Goal: Task Accomplishment & Management: Manage account settings

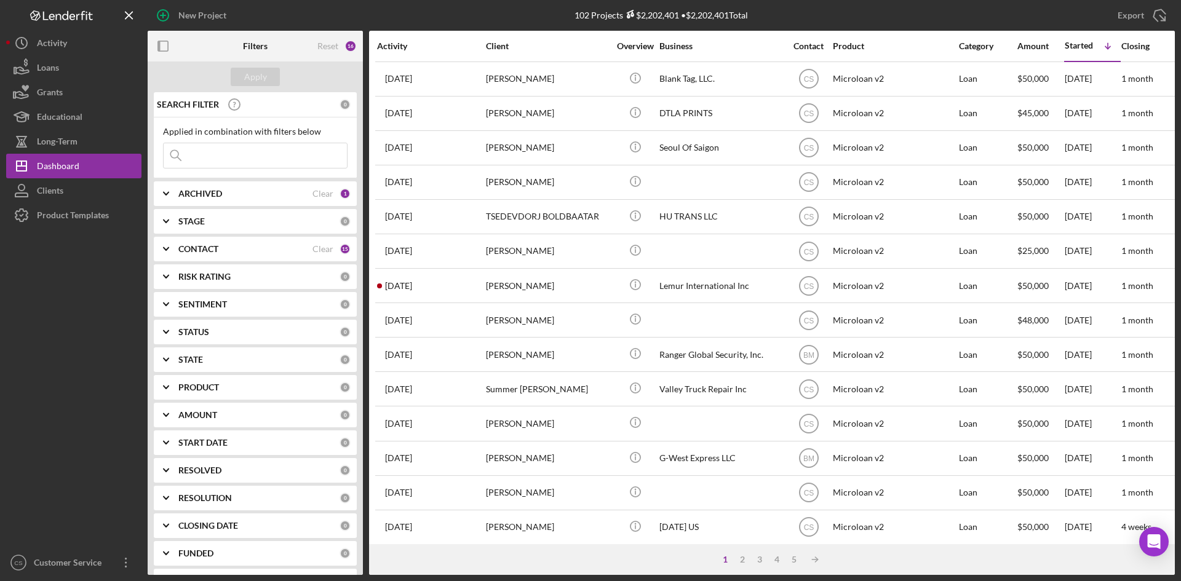
click at [116, 392] on div at bounding box center [73, 389] width 135 height 323
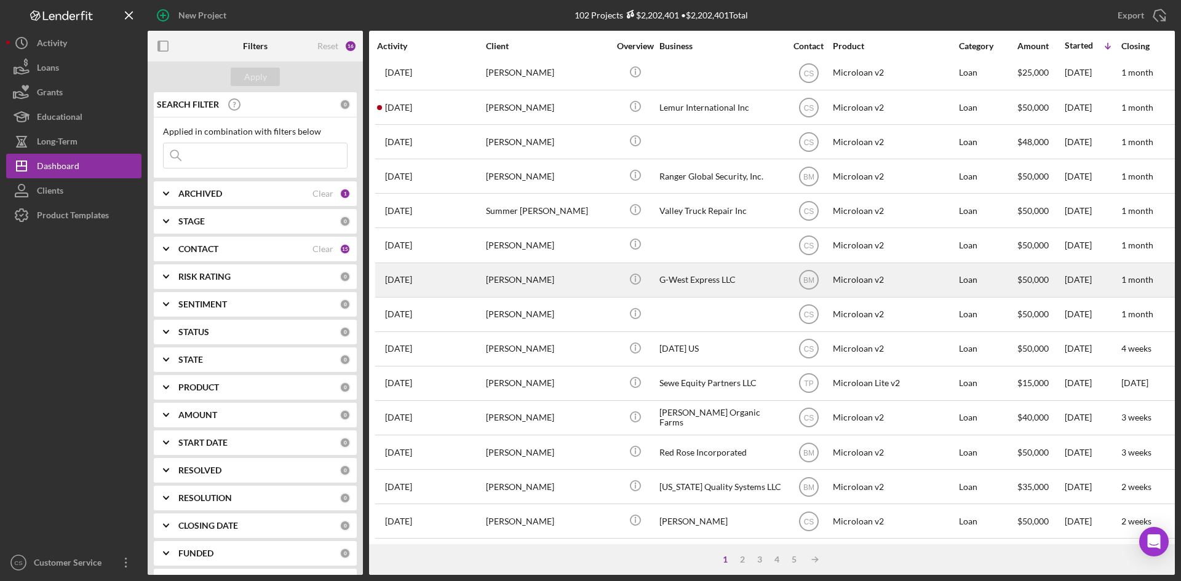
scroll to position [246, 0]
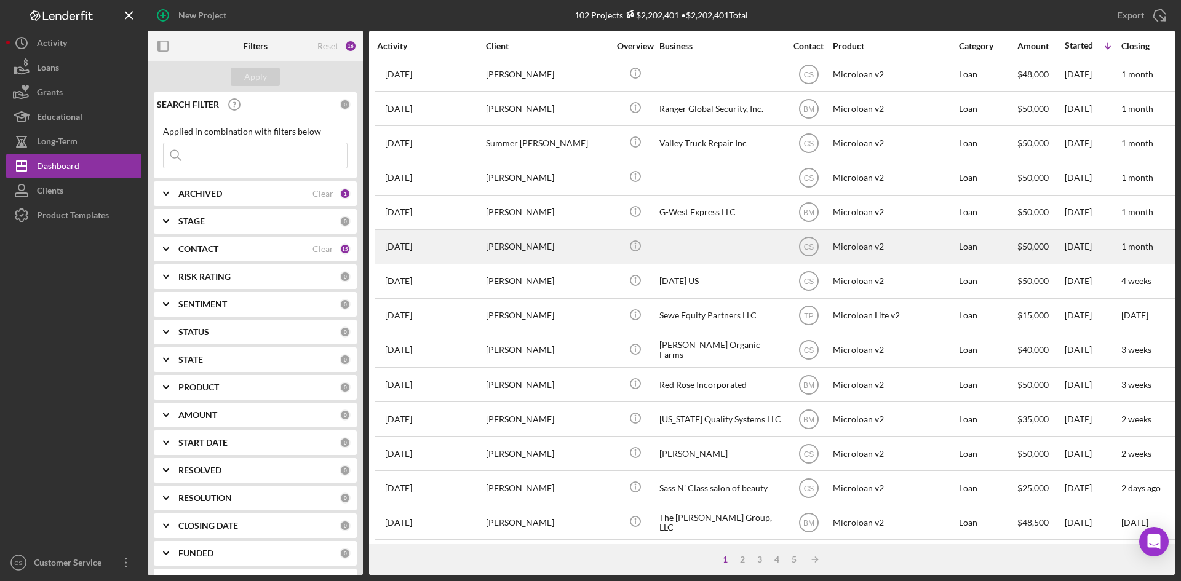
click at [547, 255] on div "[PERSON_NAME]" at bounding box center [547, 247] width 123 height 33
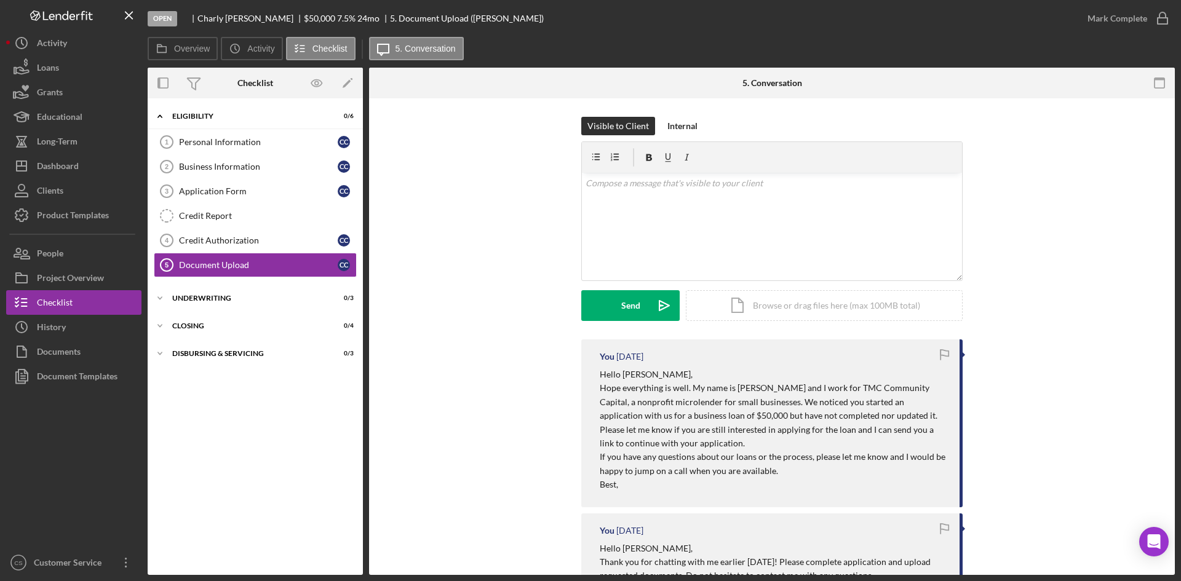
click at [1037, 276] on div "Visible to Client Internal v Color teal Color pink Remove color Add row above A…" at bounding box center [771, 228] width 769 height 223
click at [74, 165] on div "Dashboard" at bounding box center [58, 168] width 42 height 28
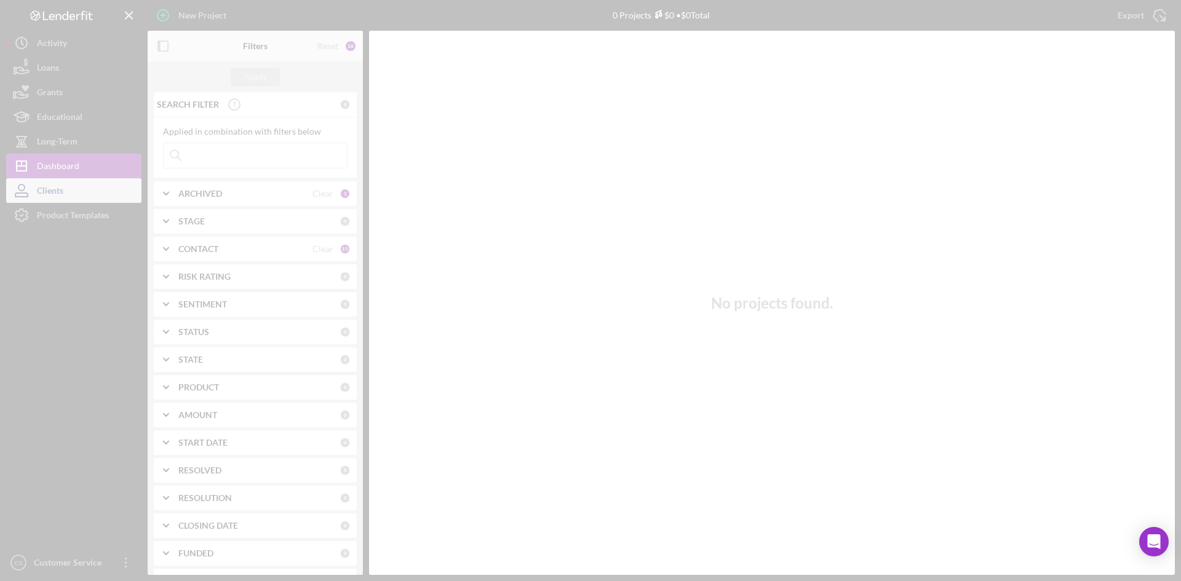
click at [73, 191] on div at bounding box center [590, 290] width 1181 height 581
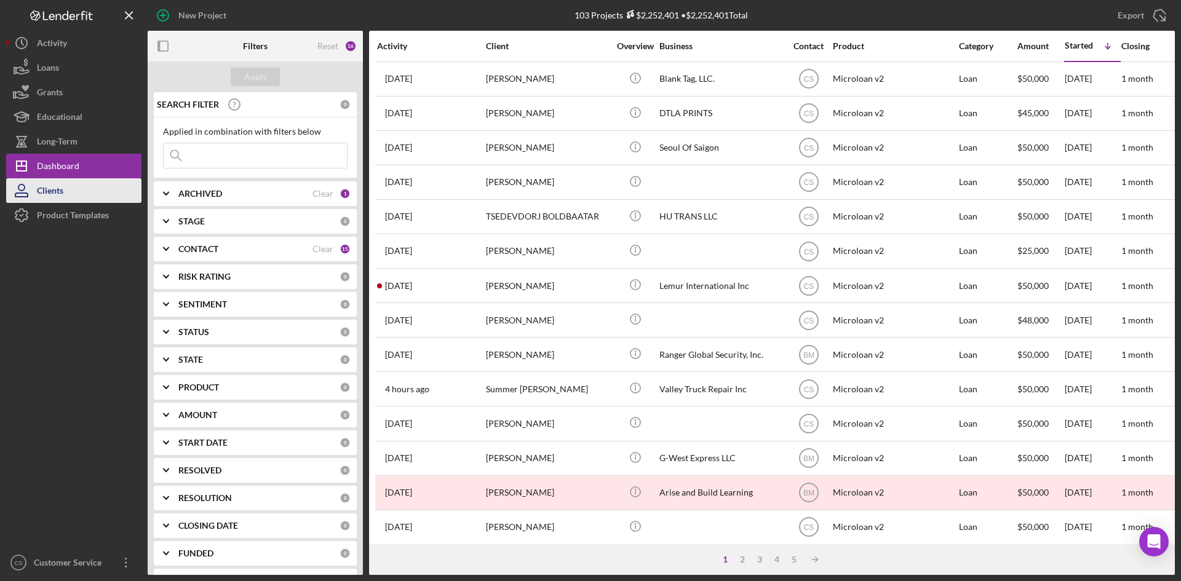
click at [72, 192] on button "Clients" at bounding box center [73, 190] width 135 height 25
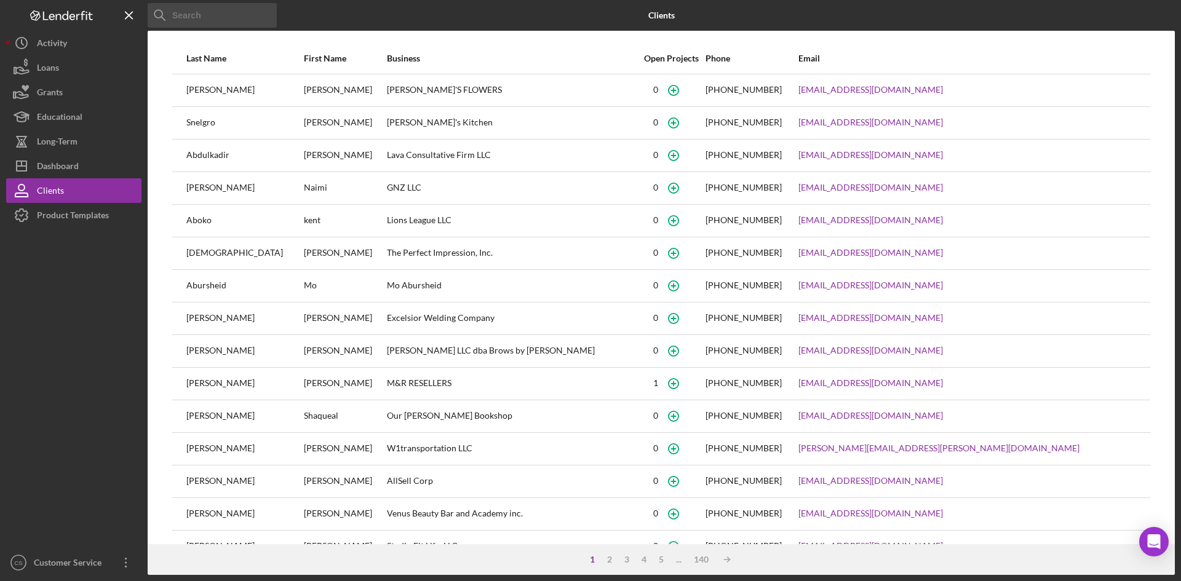
click at [219, 12] on input at bounding box center [212, 15] width 129 height 25
paste input "Time2sleep"
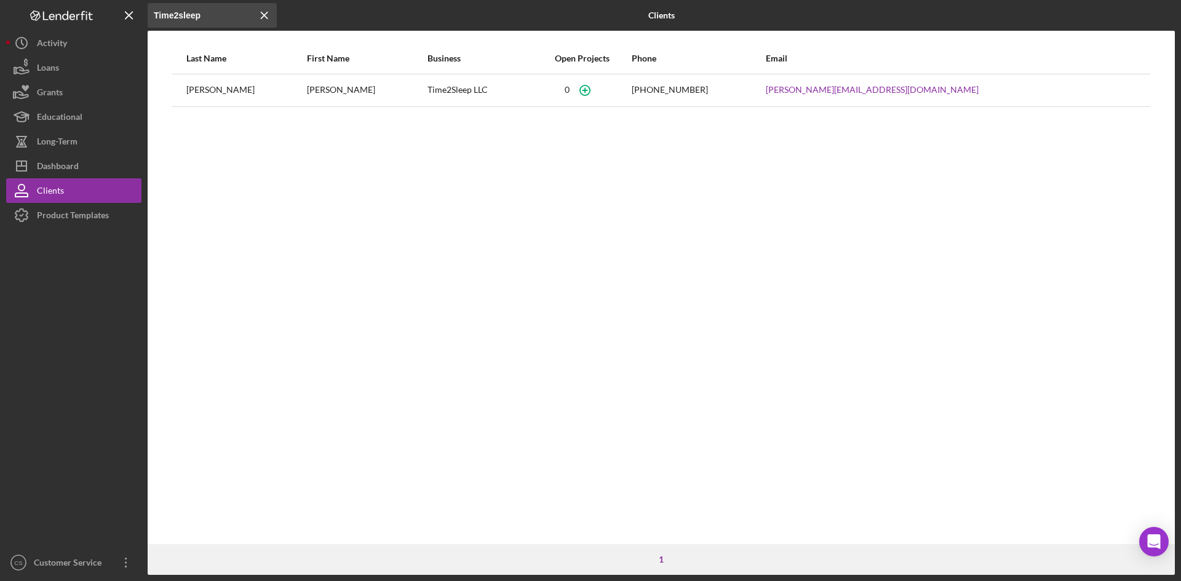
type input "Time2sleep"
click at [322, 89] on div "[PERSON_NAME]" at bounding box center [366, 90] width 119 height 31
click at [212, 90] on div "[PERSON_NAME]" at bounding box center [245, 90] width 119 height 31
click at [76, 163] on div "Dashboard" at bounding box center [58, 168] width 42 height 28
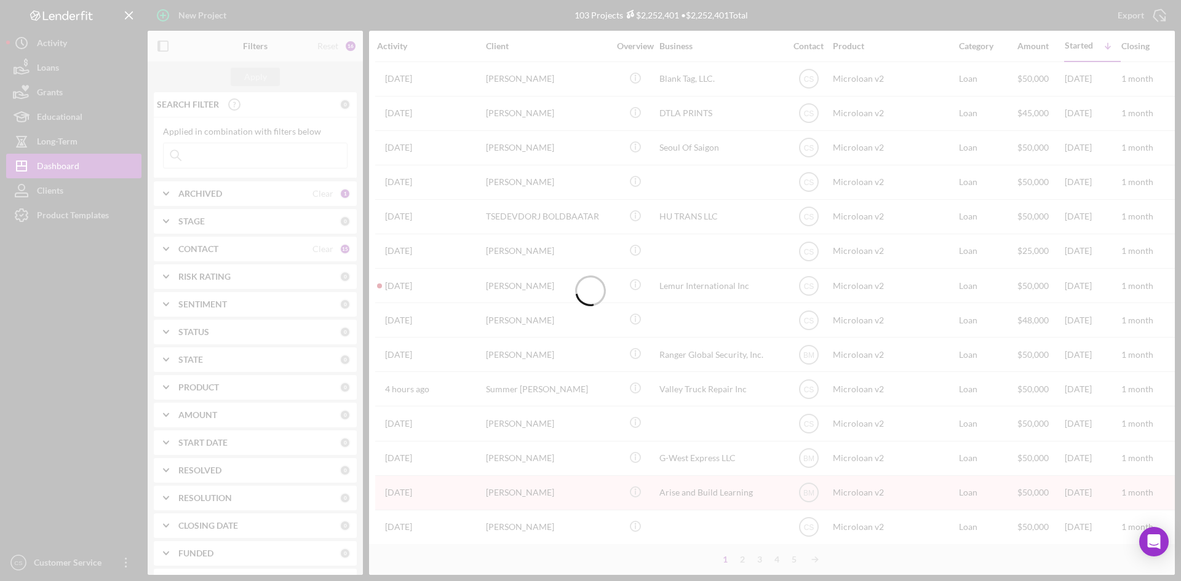
click at [237, 153] on div at bounding box center [590, 290] width 1181 height 581
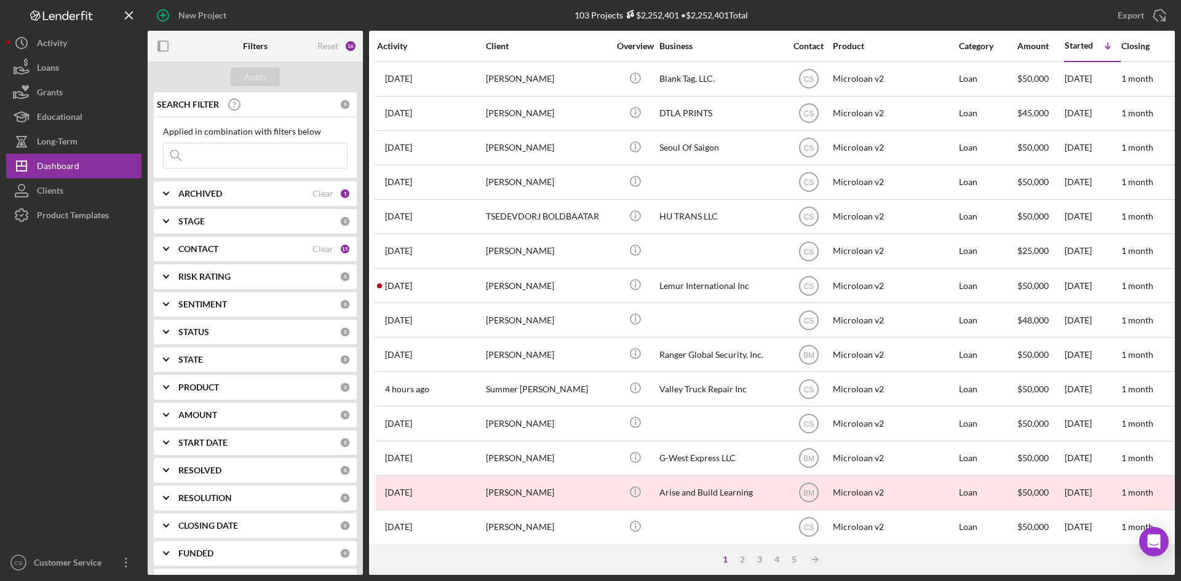
click at [237, 153] on input at bounding box center [255, 155] width 183 height 25
paste input "Time2sleep"
type input "Time2sleep"
click at [252, 73] on div "Apply" at bounding box center [255, 77] width 23 height 18
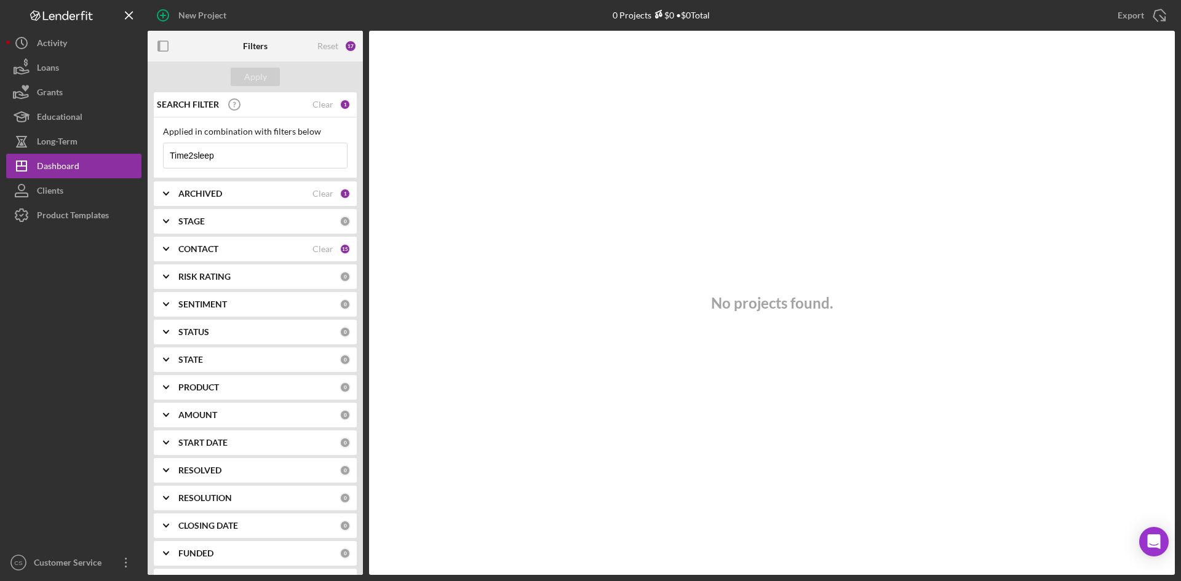
click at [203, 190] on b "ARCHIVED" at bounding box center [200, 194] width 44 height 10
click at [170, 266] on input "Archived" at bounding box center [170, 264] width 12 height 12
checkbox input "true"
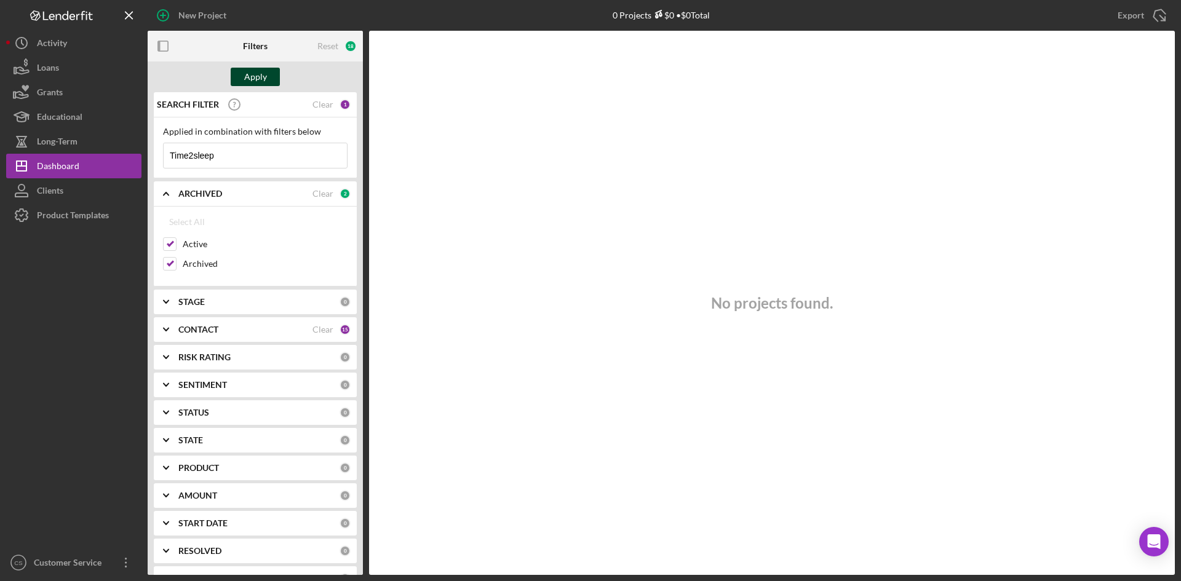
click at [260, 81] on div "Apply" at bounding box center [255, 77] width 23 height 18
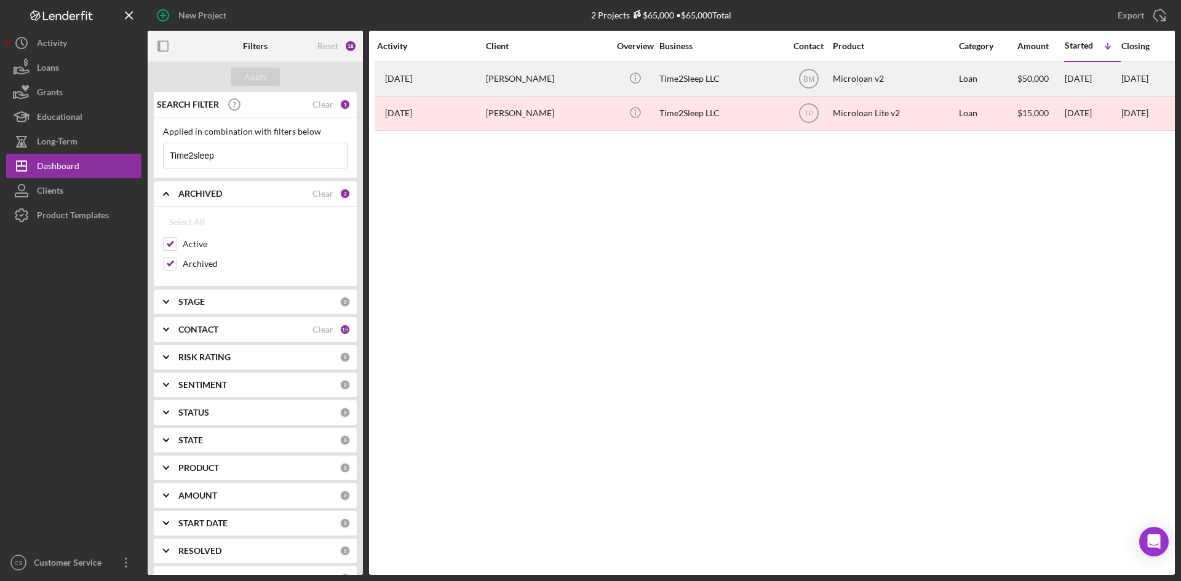
click at [578, 82] on div "[PERSON_NAME]" at bounding box center [547, 79] width 123 height 33
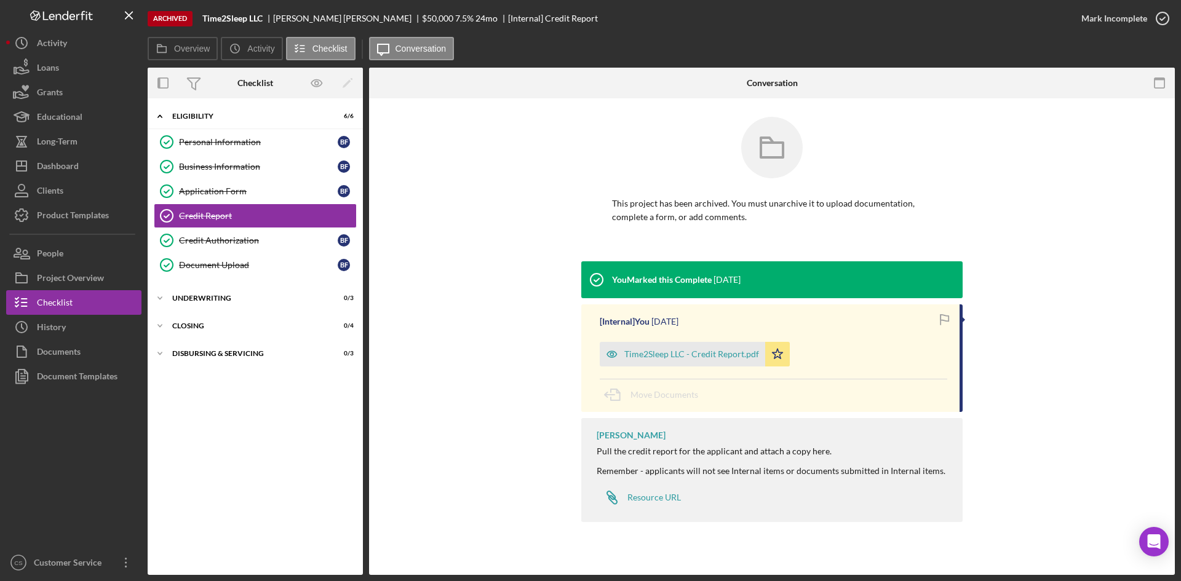
click at [245, 451] on div "Icon/Expander Eligibility 6 / 6 Personal Information Personal Information B F B…" at bounding box center [255, 337] width 215 height 464
click at [260, 258] on link "Document Upload Document Upload B F" at bounding box center [255, 265] width 203 height 25
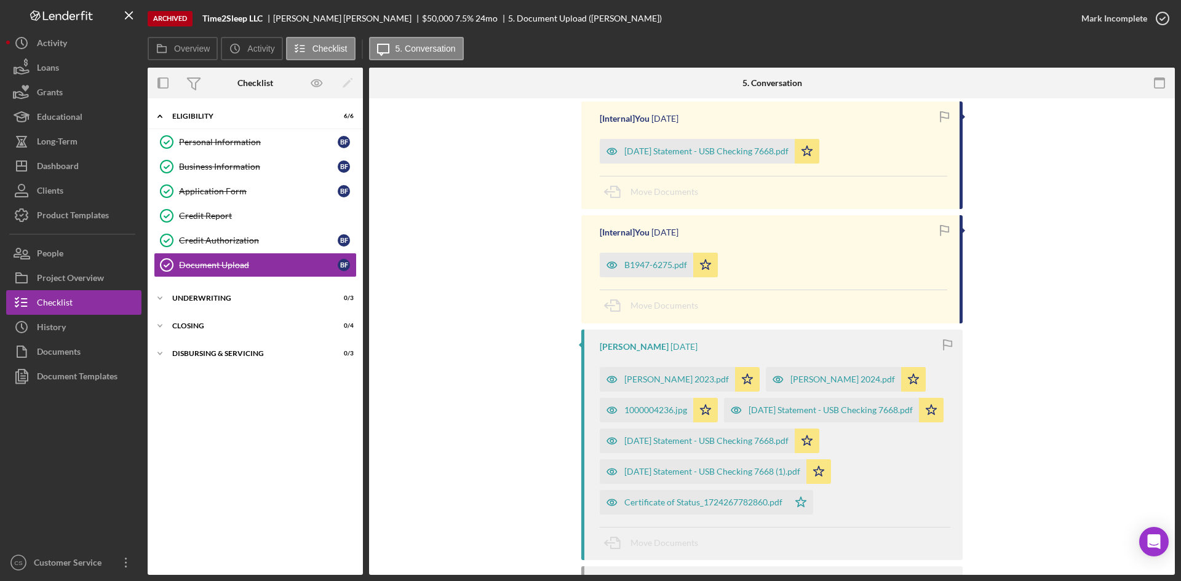
scroll to position [492, 0]
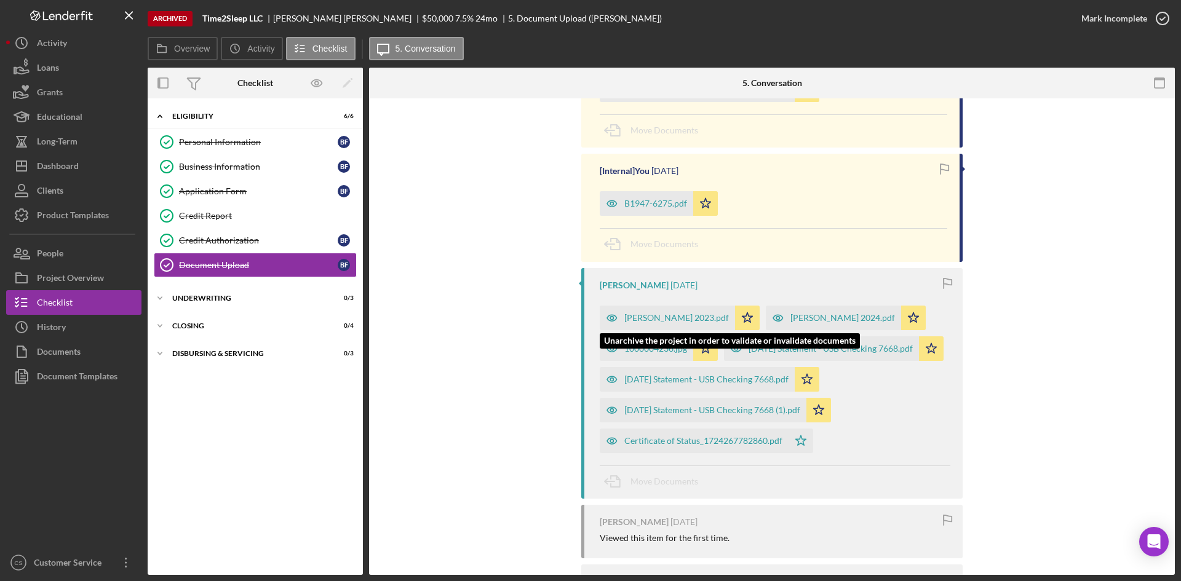
click at [651, 315] on div "[PERSON_NAME] 2023.pdf" at bounding box center [676, 318] width 105 height 10
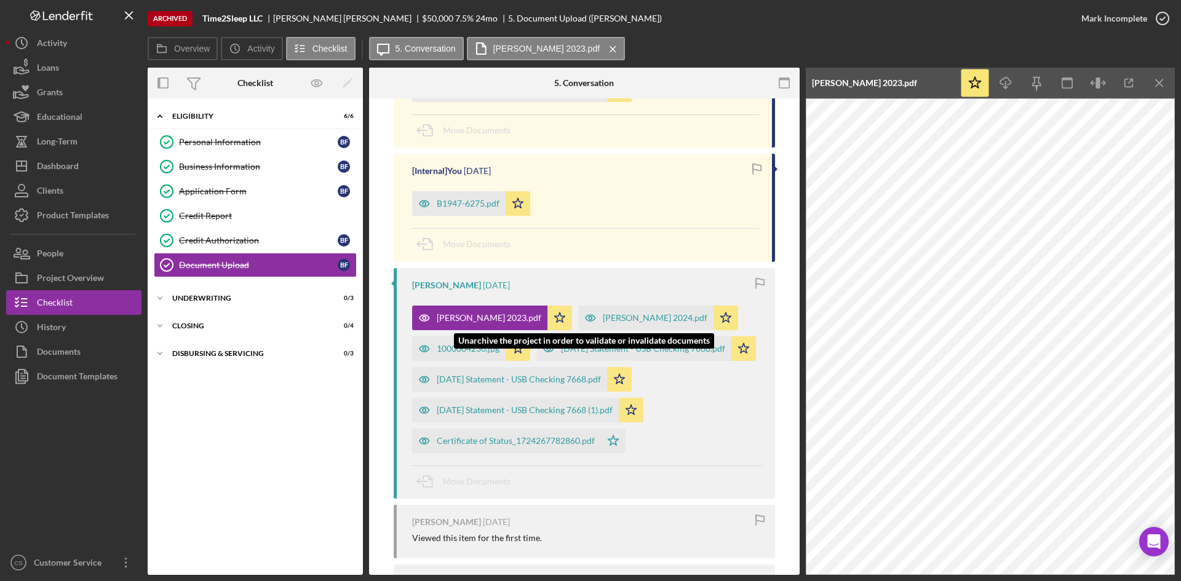
click at [603, 317] on div "[PERSON_NAME] 2024.pdf" at bounding box center [655, 318] width 105 height 10
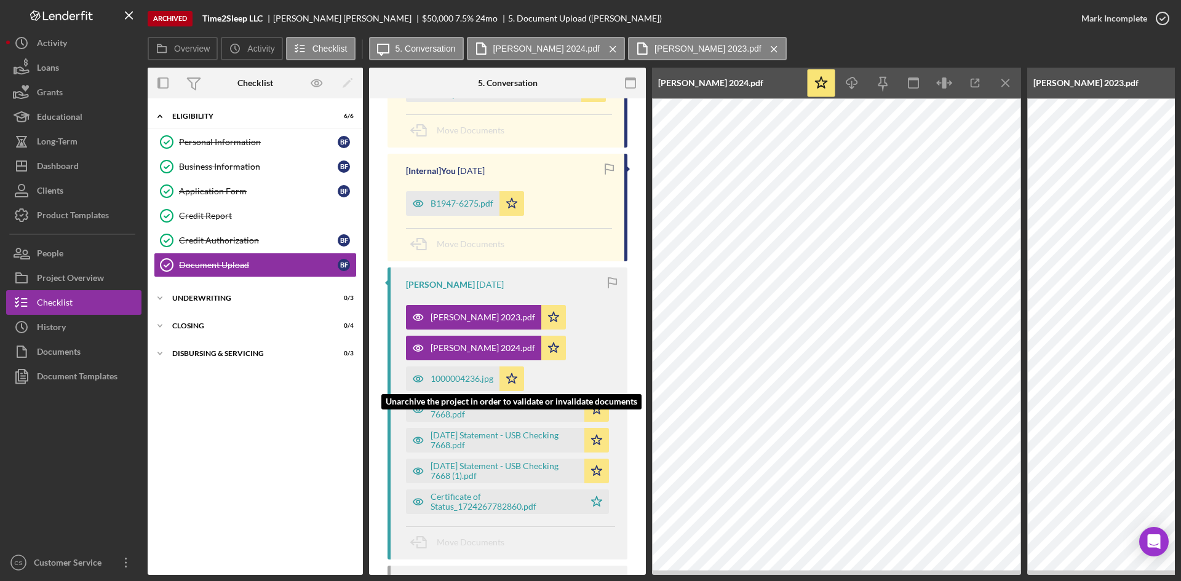
click at [455, 374] on div "1000004236.jpg" at bounding box center [461, 379] width 63 height 10
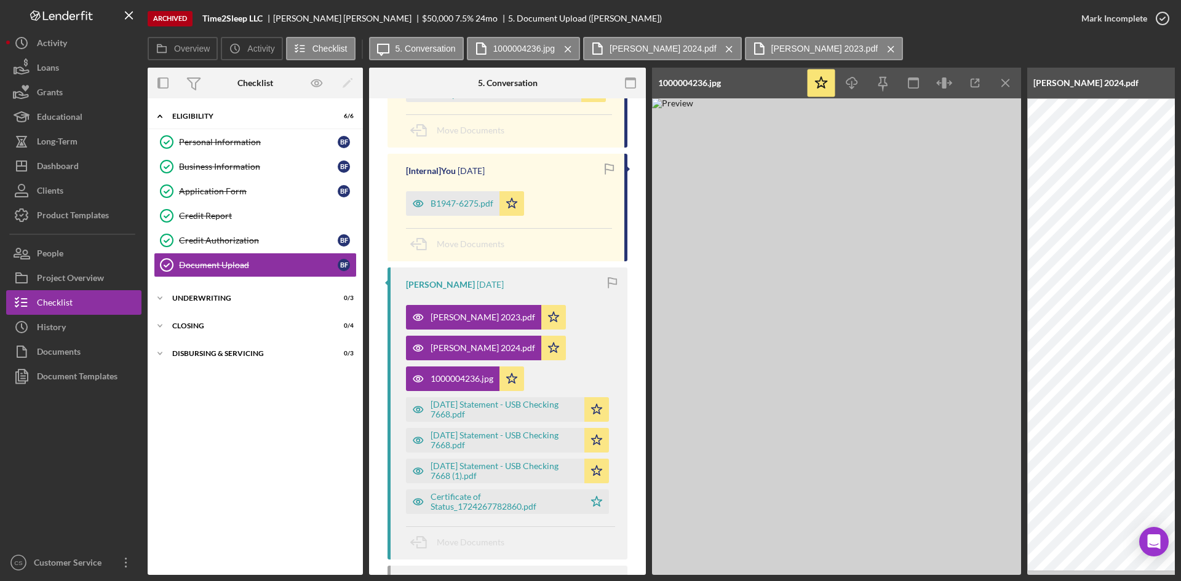
click at [574, 322] on div "[PERSON_NAME] 2023.pdf Icon/Star [PERSON_NAME] 2024.pdf Icon/Star 1000004236.jp…" at bounding box center [510, 406] width 209 height 215
click at [462, 205] on div "B1947-6275.pdf" at bounding box center [461, 204] width 63 height 10
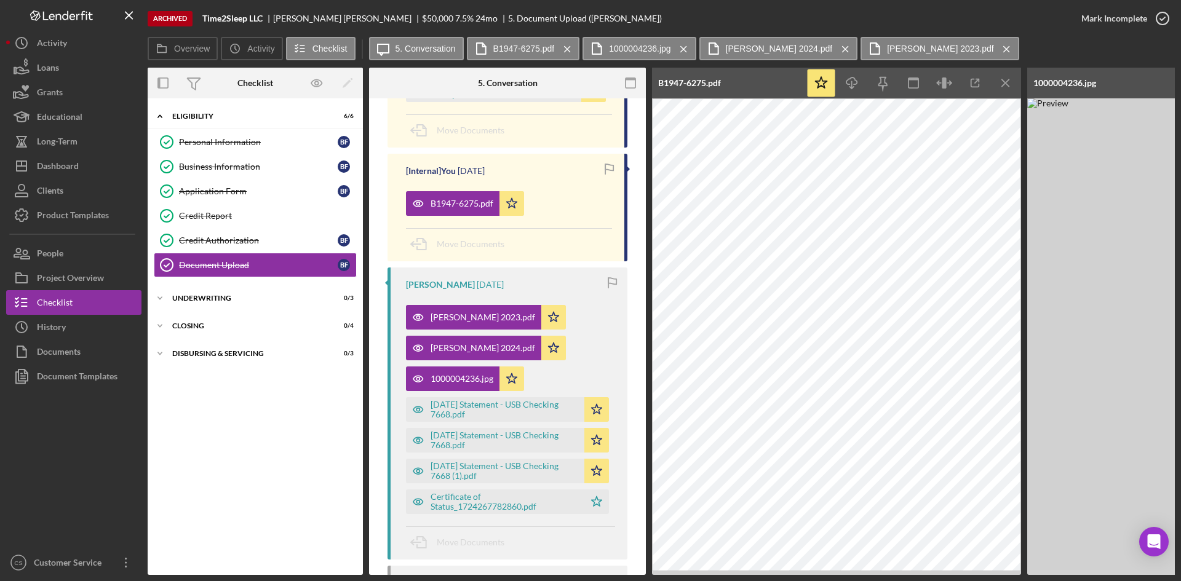
click at [1034, 45] on div "Overview Icon/History Activity Checklist Icon/Message 5. Conversation B1947-627…" at bounding box center [661, 49] width 1027 height 25
click at [997, 86] on icon "Icon/Menu Close" at bounding box center [1006, 83] width 28 height 28
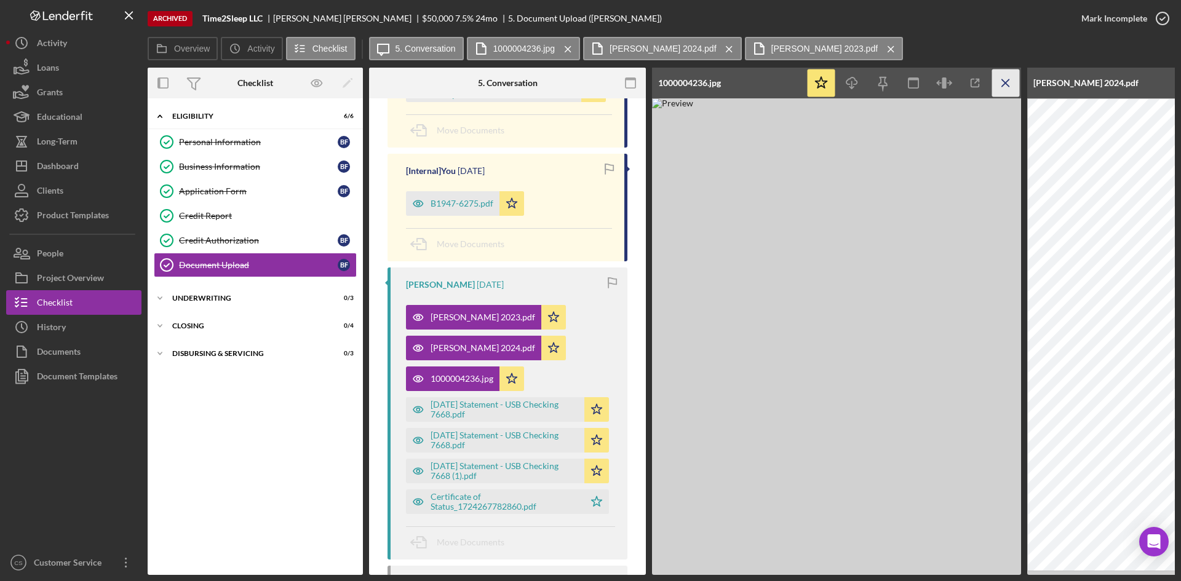
click at [1005, 77] on icon "Icon/Menu Close" at bounding box center [1006, 83] width 28 height 28
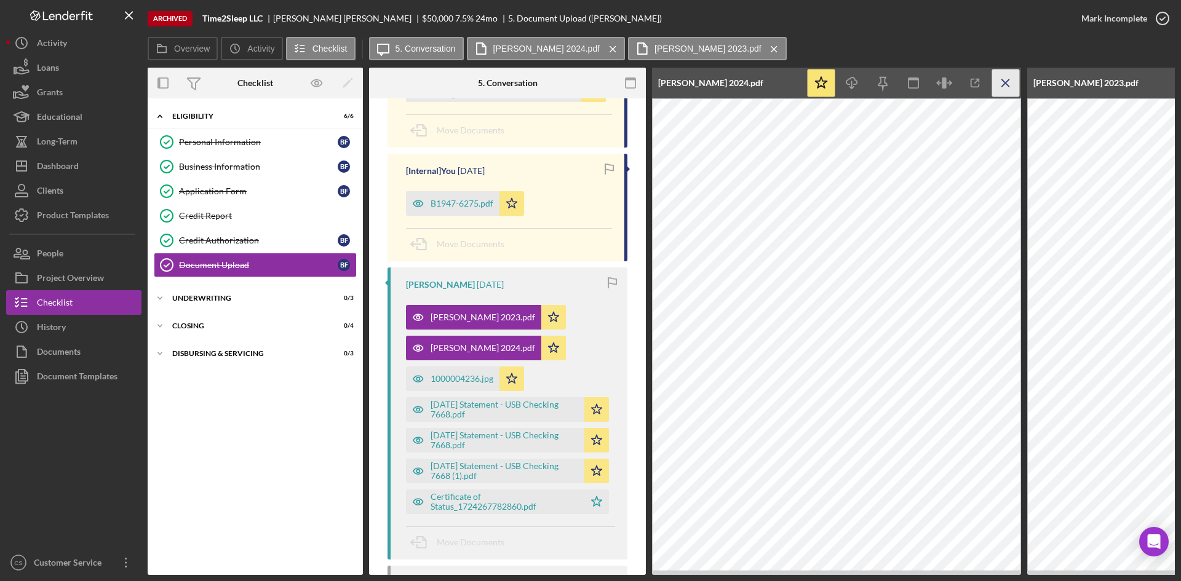
click at [1011, 82] on icon "Icon/Menu Close" at bounding box center [1006, 83] width 28 height 28
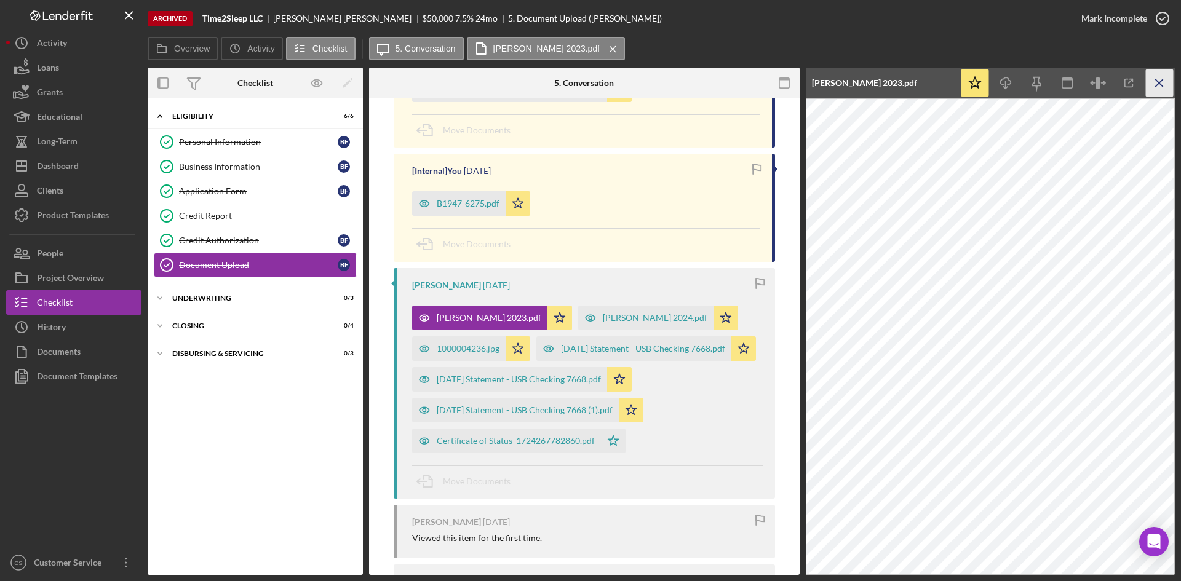
click at [1159, 83] on line "button" at bounding box center [1158, 82] width 7 height 7
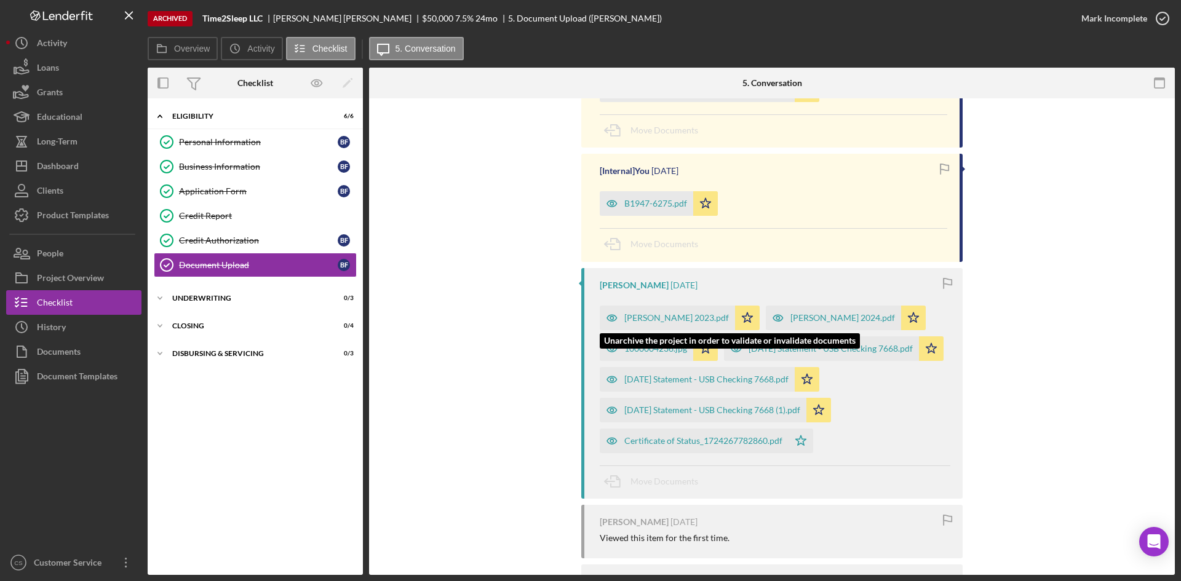
click at [667, 316] on div "[PERSON_NAME] 2023.pdf" at bounding box center [676, 318] width 105 height 10
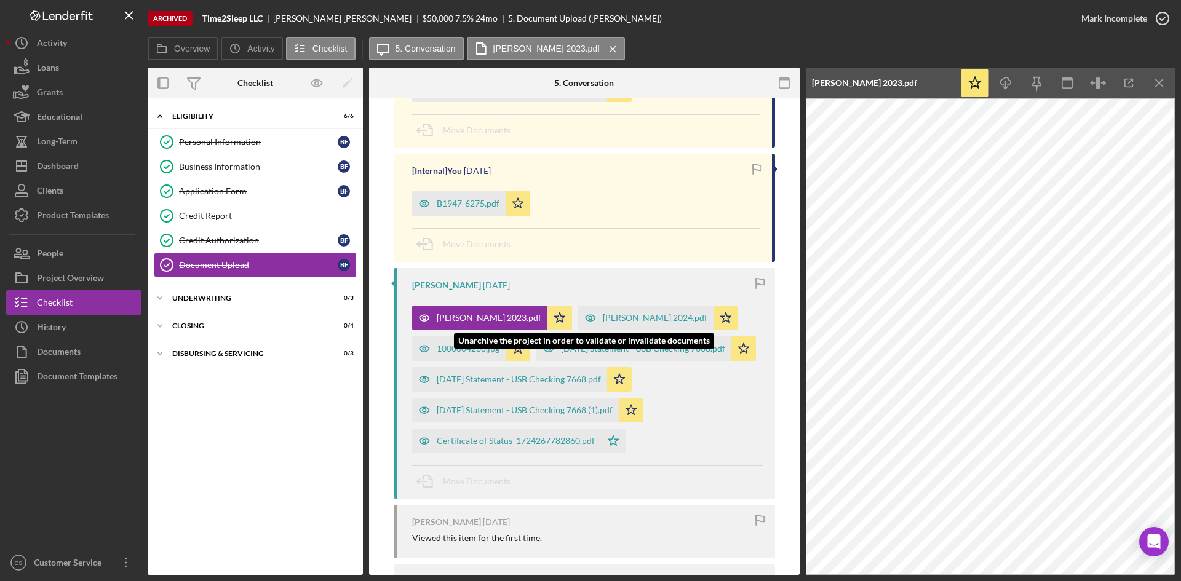
click at [603, 320] on div "[PERSON_NAME] 2024.pdf" at bounding box center [655, 318] width 105 height 10
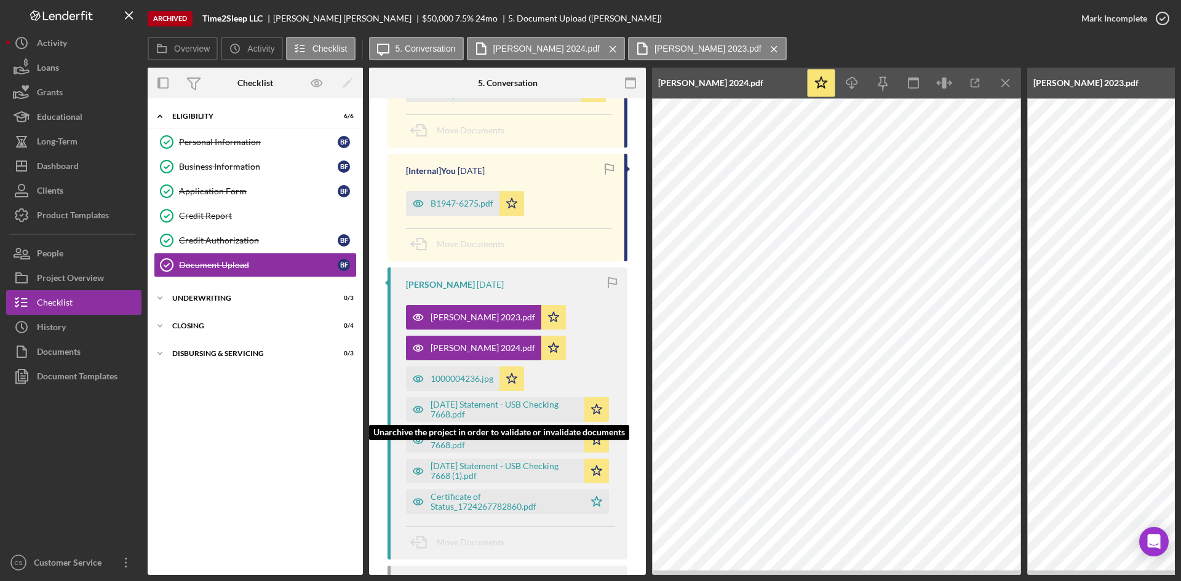
click at [465, 411] on div "[DATE] Statement - USB Checking 7668.pdf" at bounding box center [504, 410] width 148 height 20
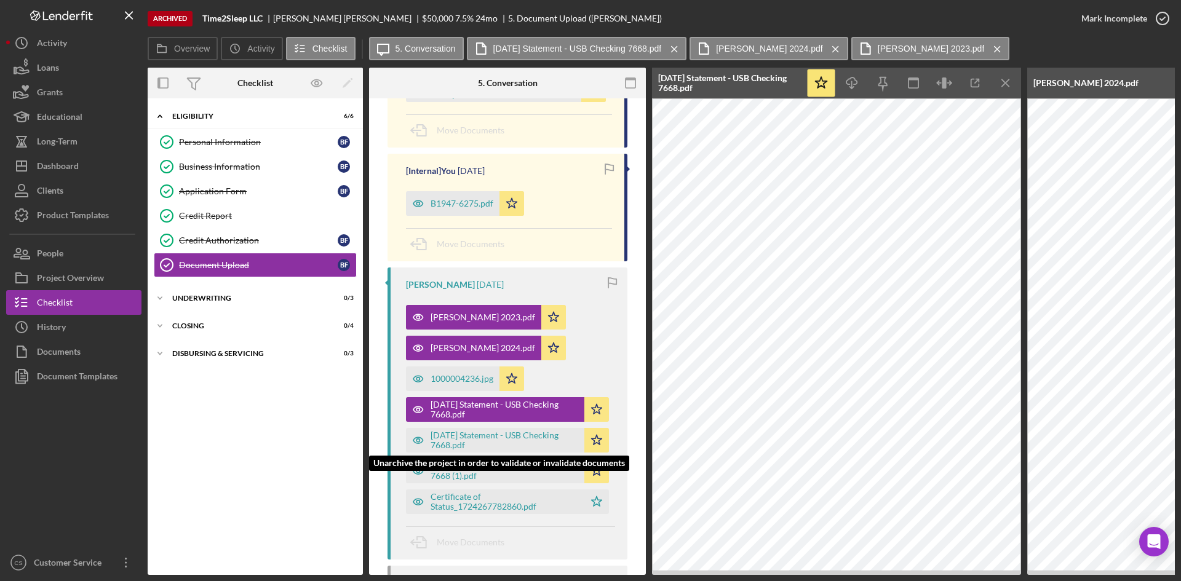
click at [469, 441] on div "[DATE] Statement - USB Checking 7668.pdf" at bounding box center [504, 440] width 148 height 20
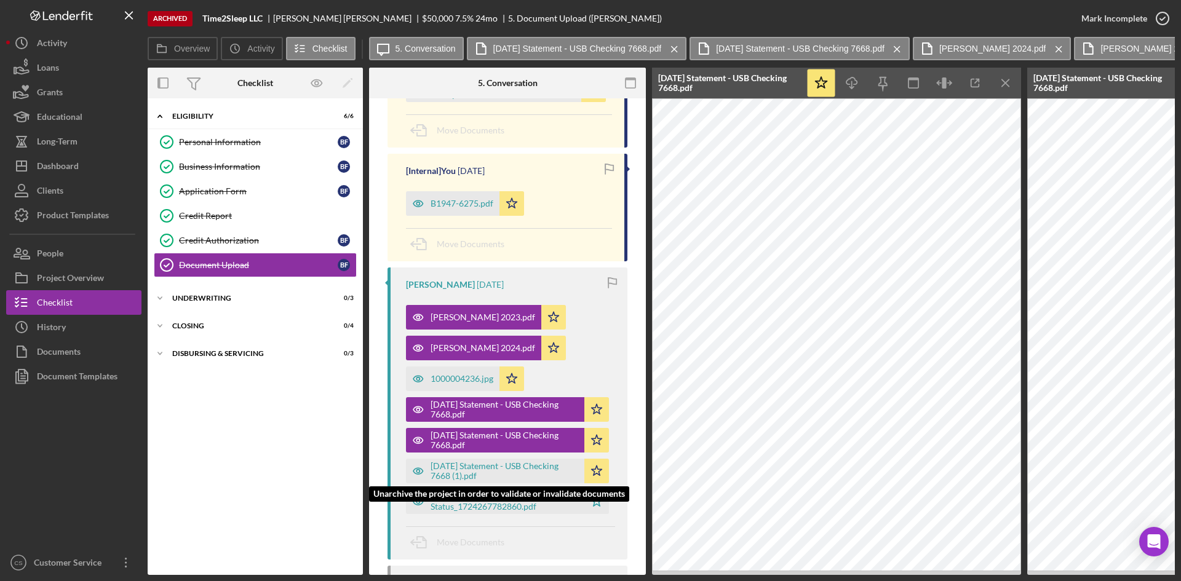
click at [465, 466] on div "[DATE] Statement - USB Checking 7668 (1).pdf" at bounding box center [504, 471] width 148 height 20
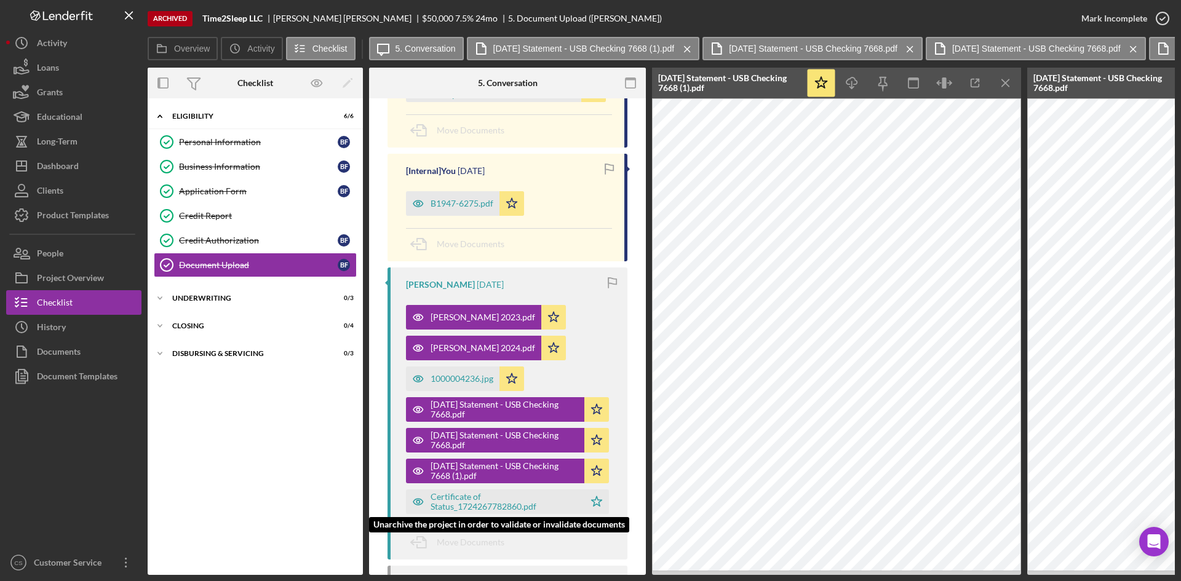
click at [472, 502] on div "Certificate of Status_1724267782860.pdf" at bounding box center [504, 502] width 148 height 20
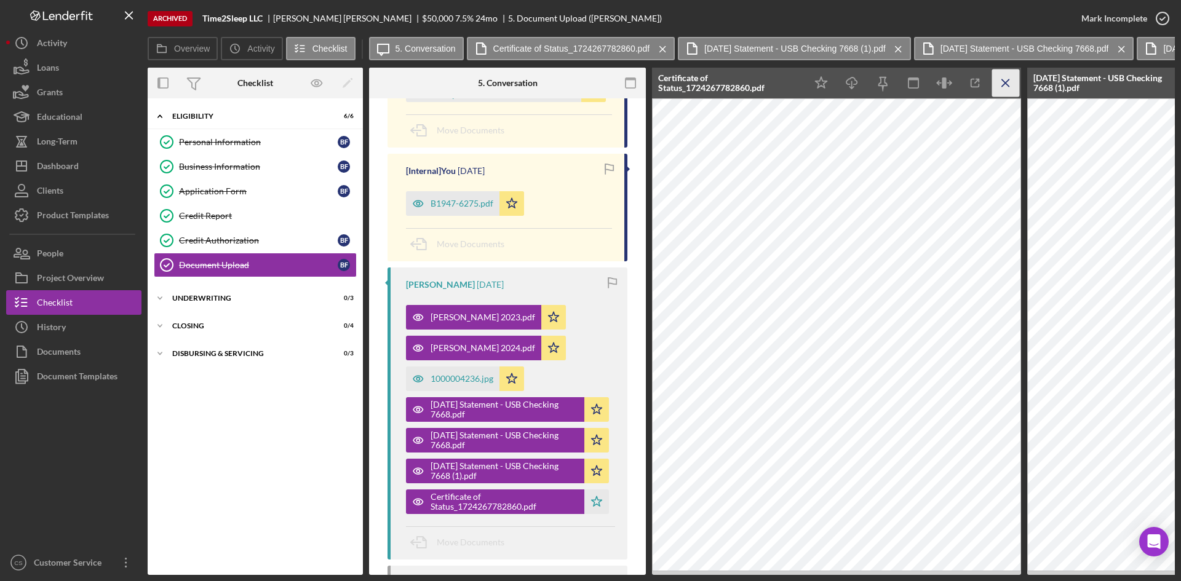
click at [1006, 84] on line "button" at bounding box center [1005, 82] width 7 height 7
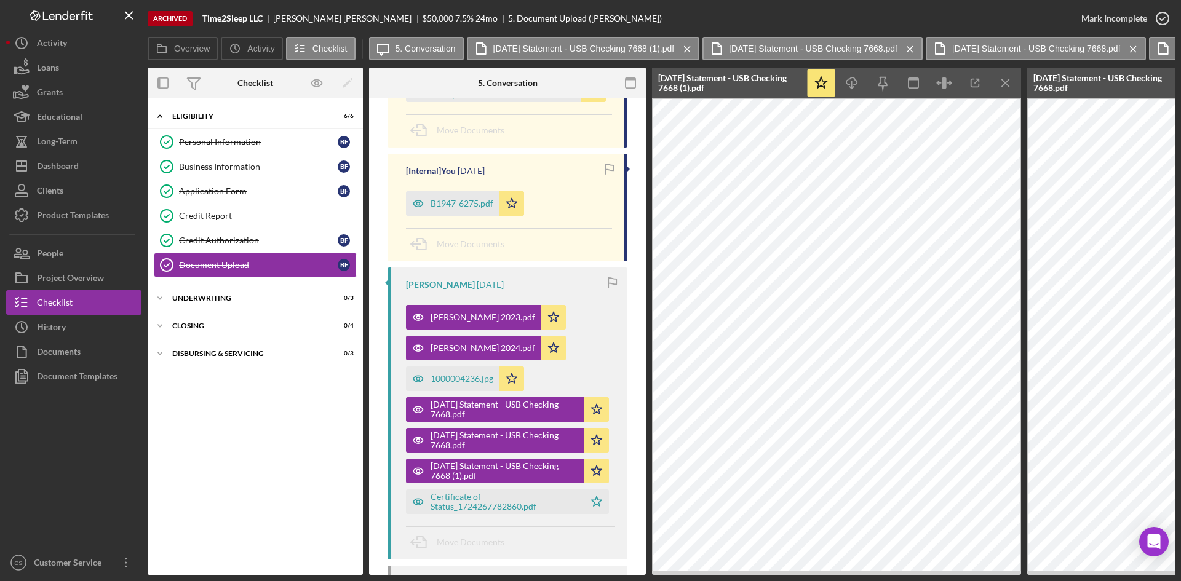
click at [1006, 84] on line "button" at bounding box center [1005, 82] width 7 height 7
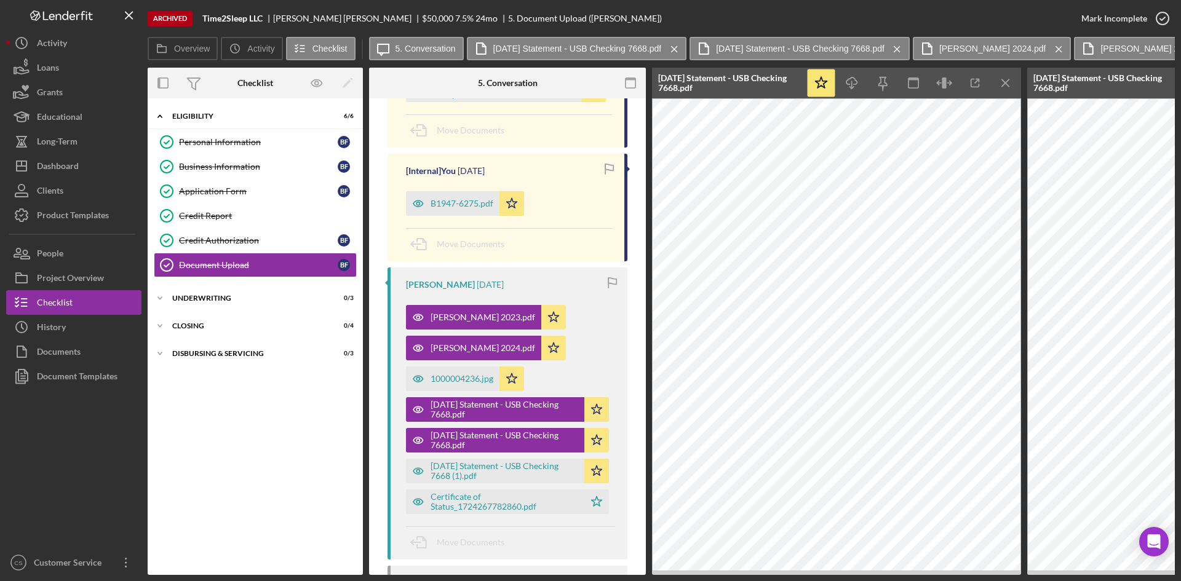
click at [1006, 84] on line "button" at bounding box center [1005, 82] width 7 height 7
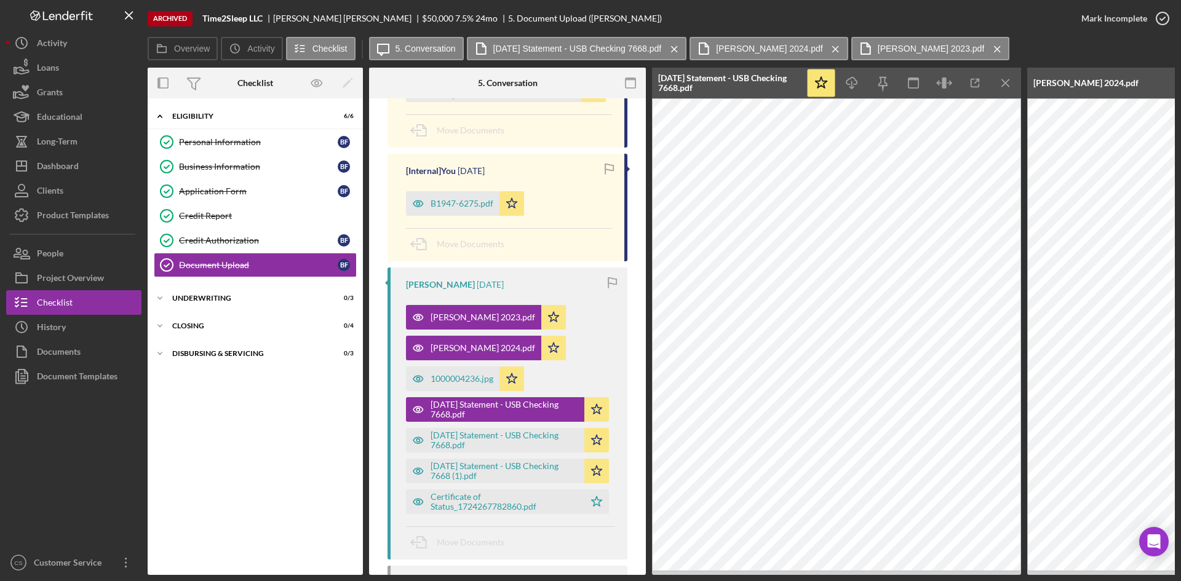
click at [1006, 84] on line "button" at bounding box center [1005, 82] width 7 height 7
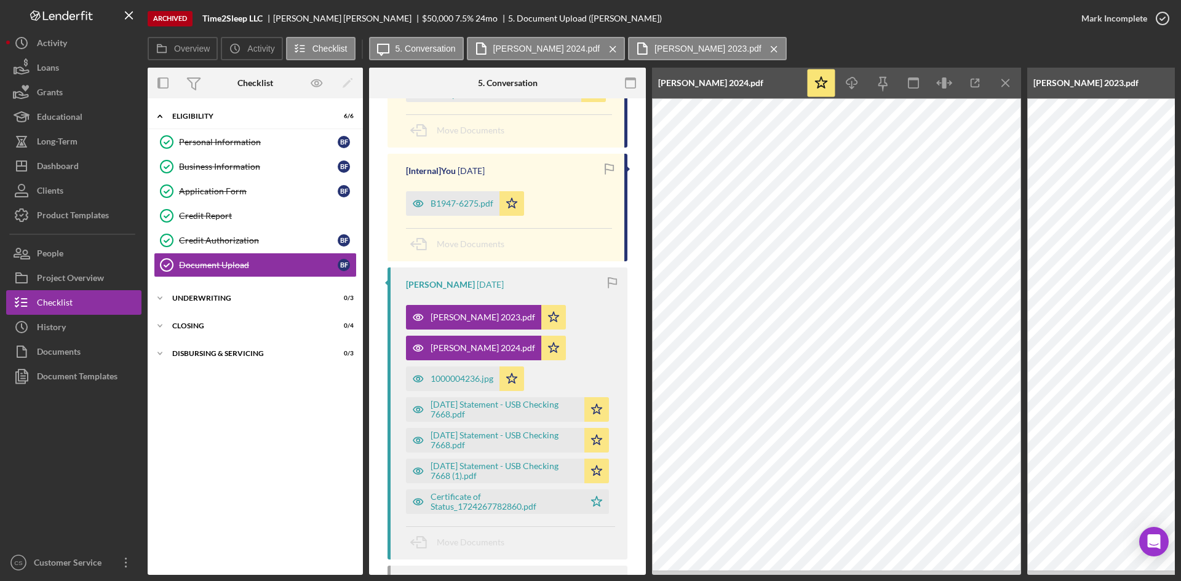
click at [1006, 84] on line "button" at bounding box center [1005, 82] width 7 height 7
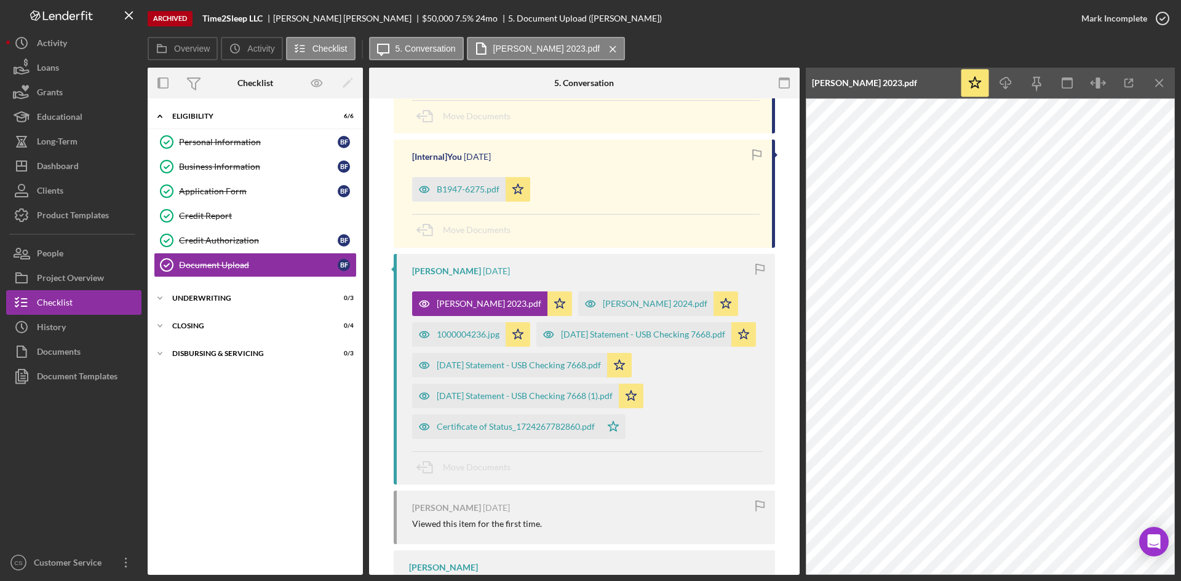
scroll to position [492, 0]
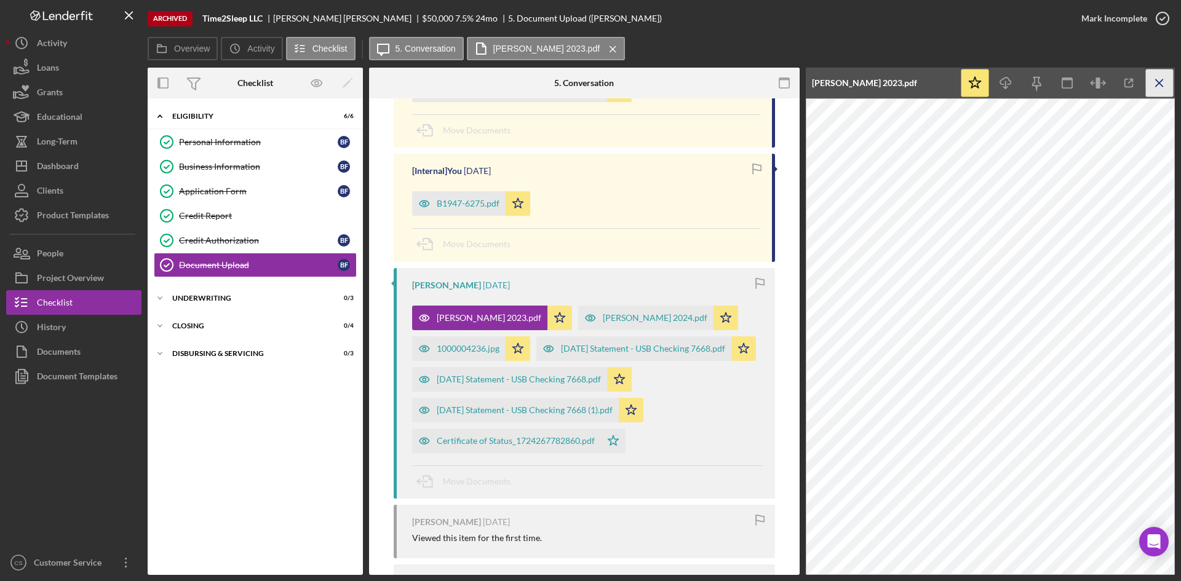
click at [1155, 85] on icon "Icon/Menu Close" at bounding box center [1160, 83] width 28 height 28
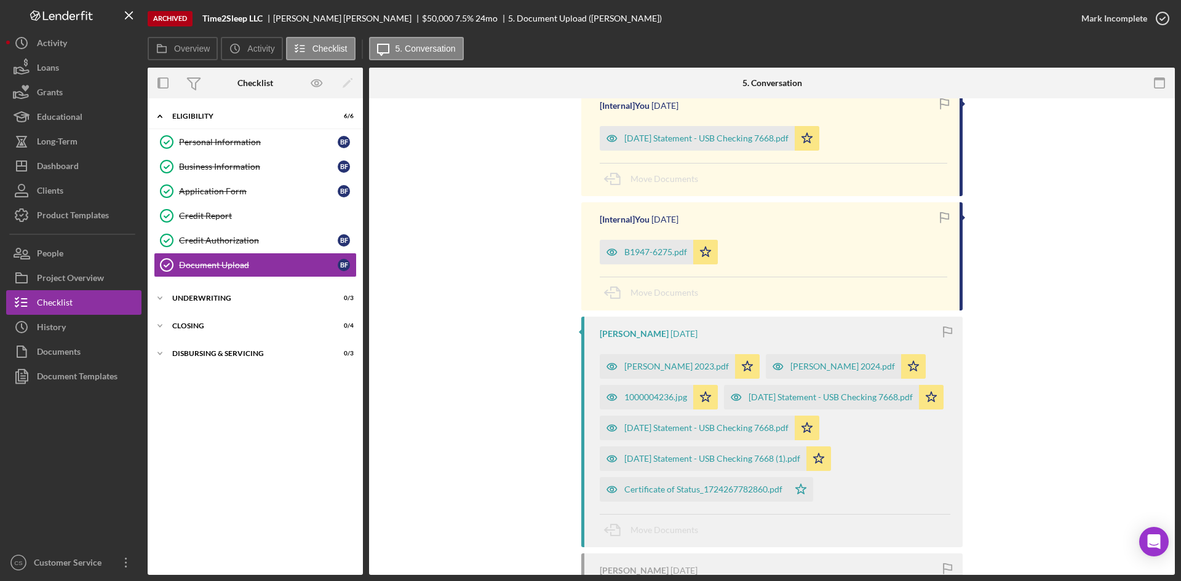
scroll to position [369, 0]
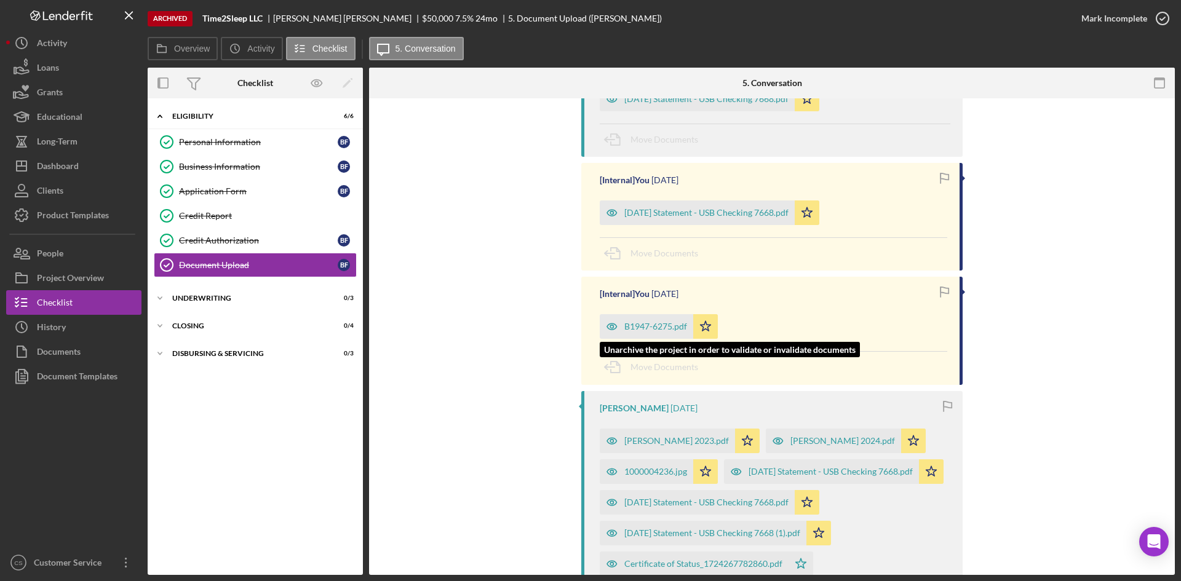
click at [633, 328] on div "B1947-6275.pdf" at bounding box center [655, 327] width 63 height 10
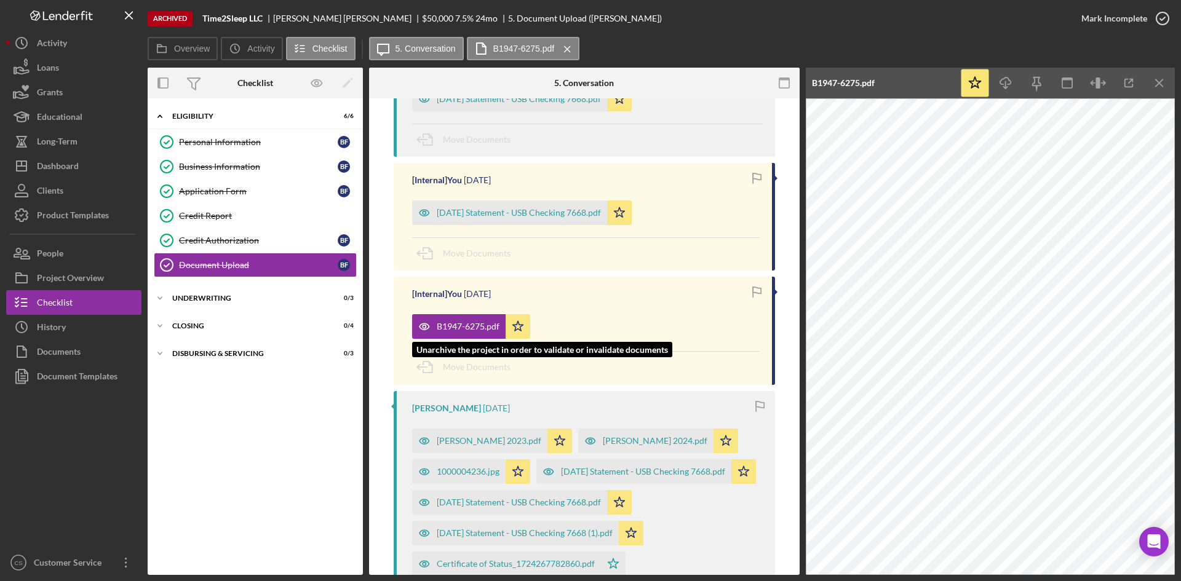
click at [449, 331] on div "B1947-6275.pdf" at bounding box center [468, 327] width 63 height 10
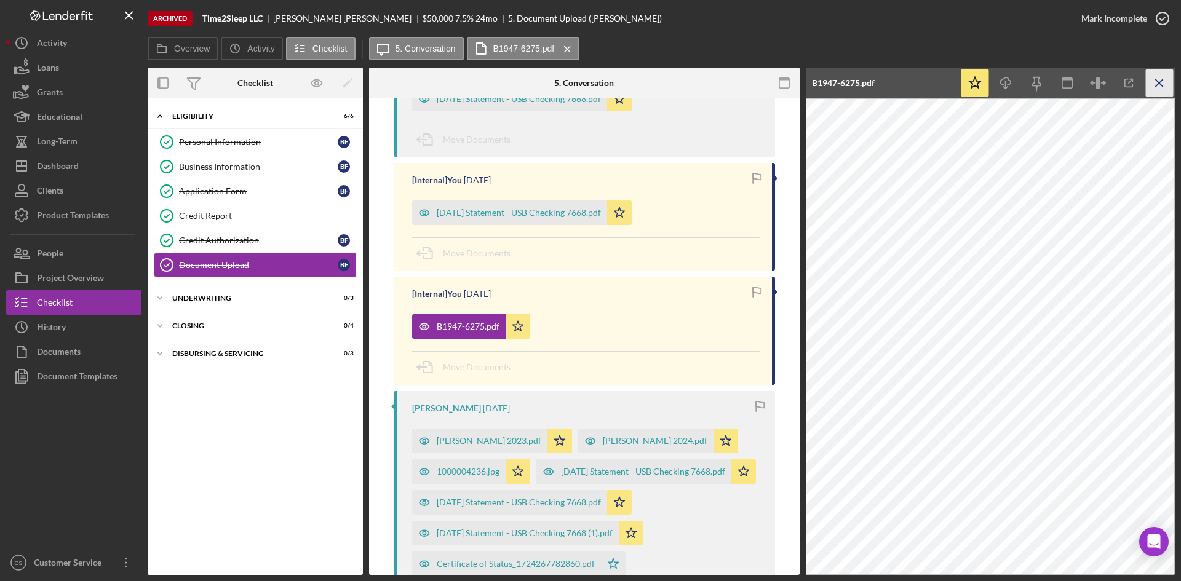
click at [1168, 89] on icon "Icon/Menu Close" at bounding box center [1160, 83] width 28 height 28
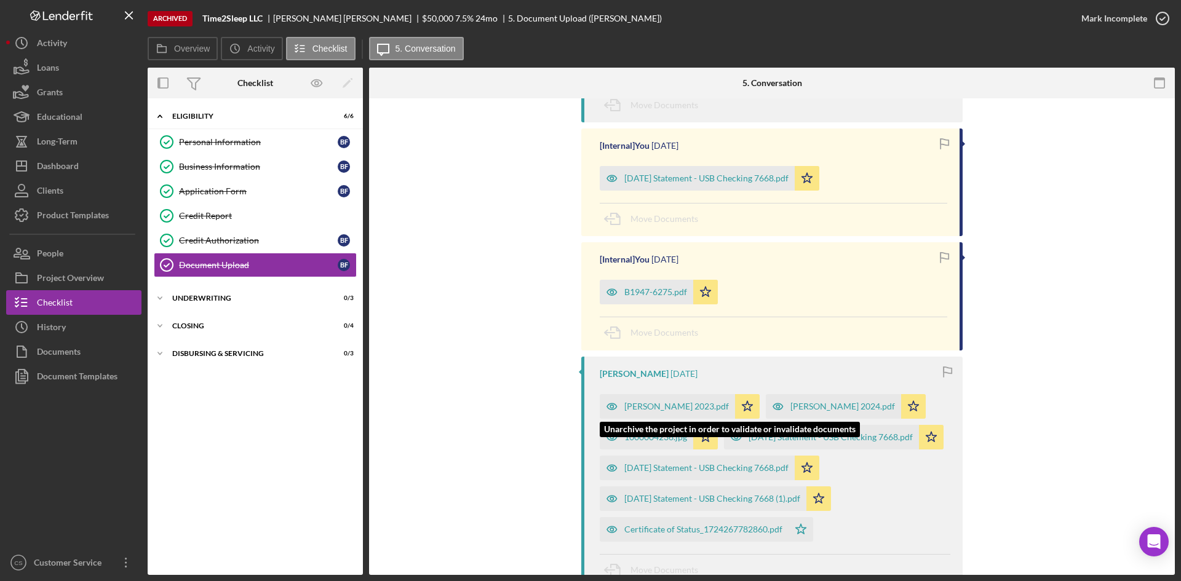
scroll to position [430, 0]
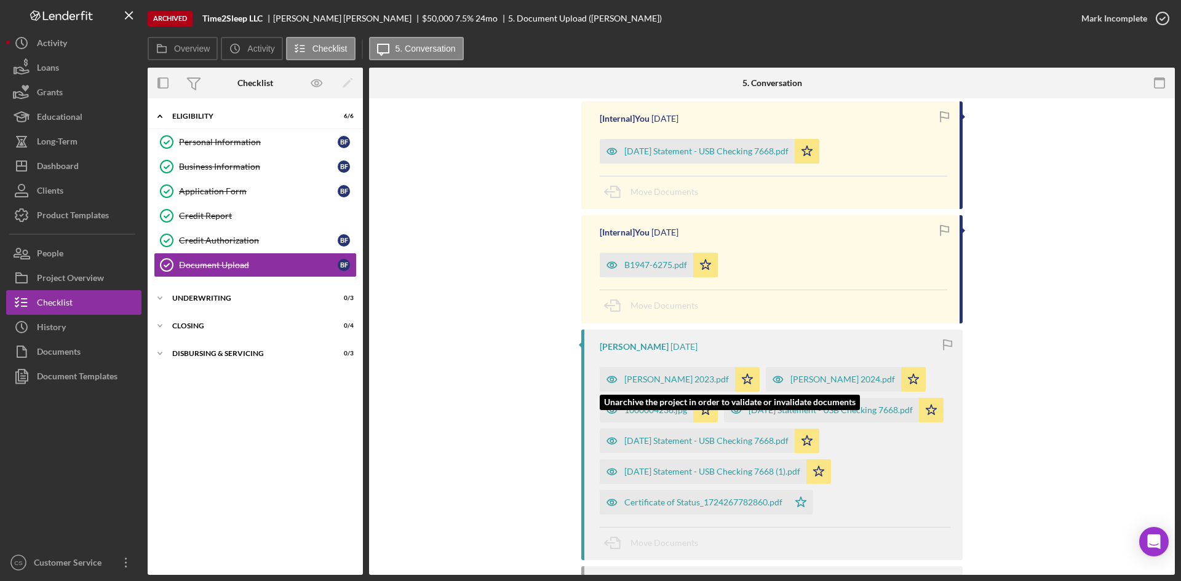
click at [647, 368] on div "[PERSON_NAME] 2023.pdf" at bounding box center [667, 379] width 135 height 25
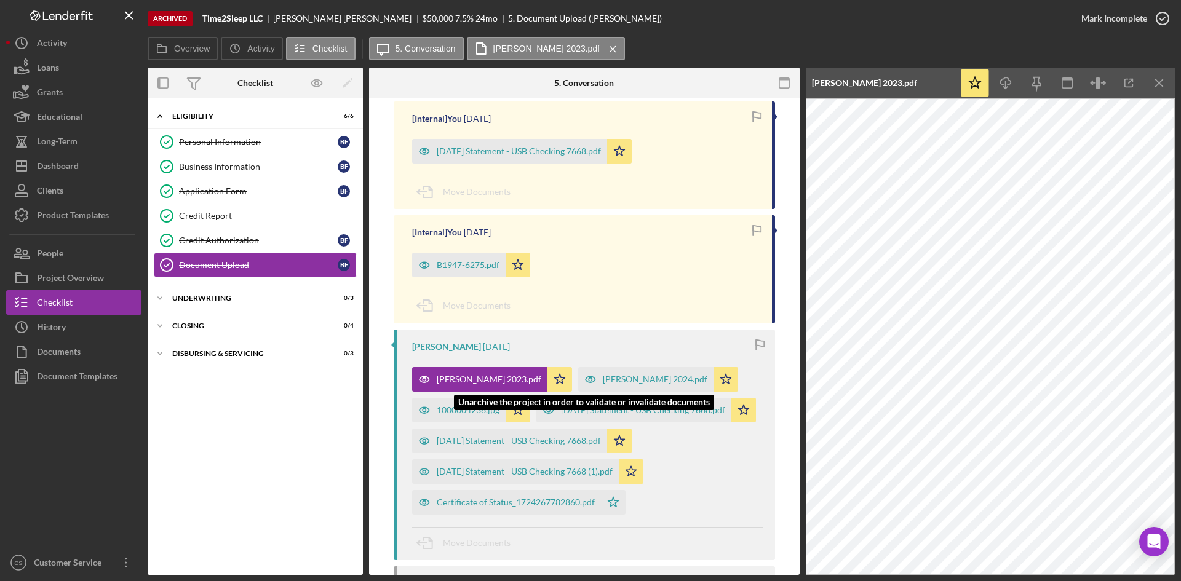
click at [622, 381] on div "[PERSON_NAME] 2024.pdf" at bounding box center [655, 379] width 105 height 10
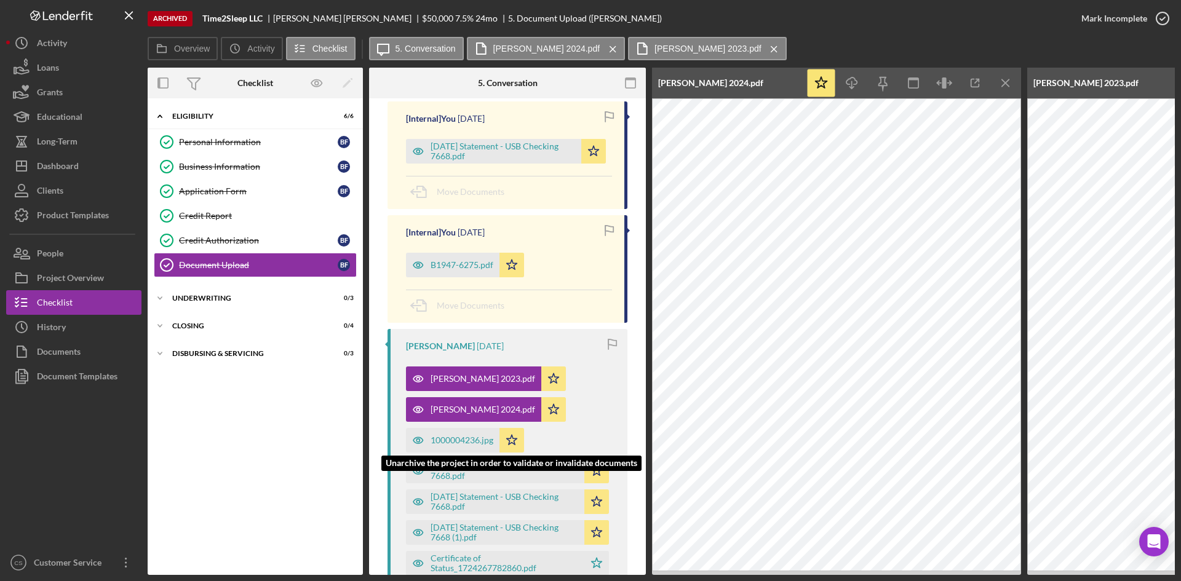
click at [430, 440] on div "1000004236.jpg" at bounding box center [461, 440] width 63 height 10
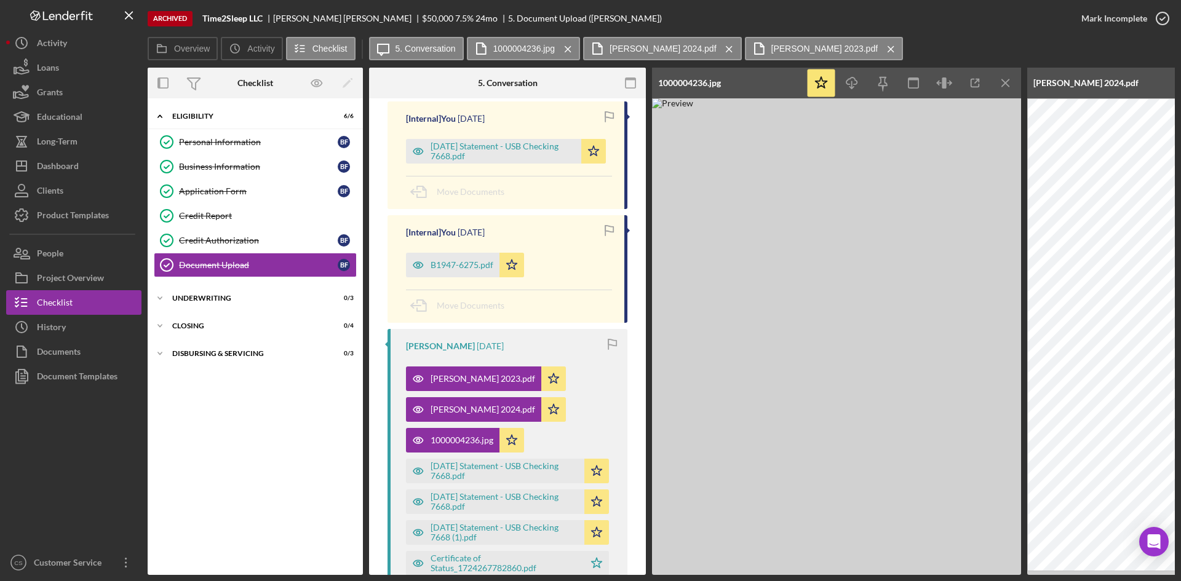
click at [917, 186] on img at bounding box center [836, 336] width 369 height 477
drag, startPoint x: 330, startPoint y: 14, endPoint x: 267, endPoint y: 18, distance: 62.8
click at [267, 18] on div "Time2Sleep LLC [PERSON_NAME] $50,000 7.5 % 24 mo 5. Document Upload ([PERSON_NA…" at bounding box center [431, 19] width 459 height 10
copy div "[PERSON_NAME]"
click at [927, 189] on img at bounding box center [836, 336] width 369 height 477
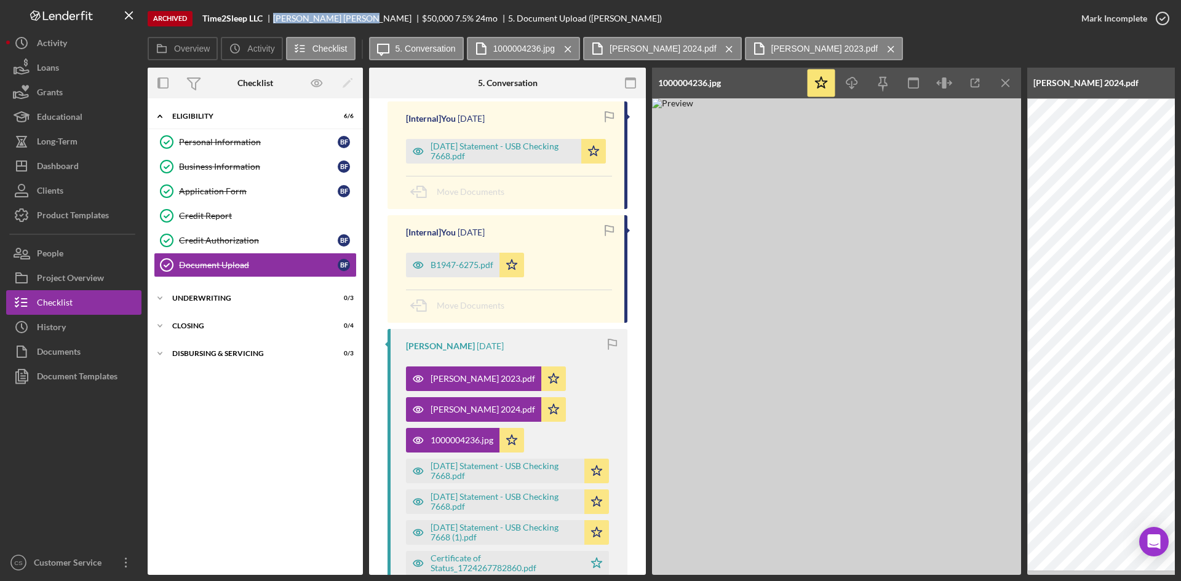
drag, startPoint x: 829, startPoint y: 206, endPoint x: 777, endPoint y: 246, distance: 65.3
click at [777, 246] on img at bounding box center [836, 336] width 369 height 477
click at [913, 371] on img at bounding box center [836, 336] width 369 height 477
click at [971, 80] on icon "button" at bounding box center [975, 83] width 8 height 8
click at [304, 20] on div "[PERSON_NAME]" at bounding box center [347, 19] width 149 height 10
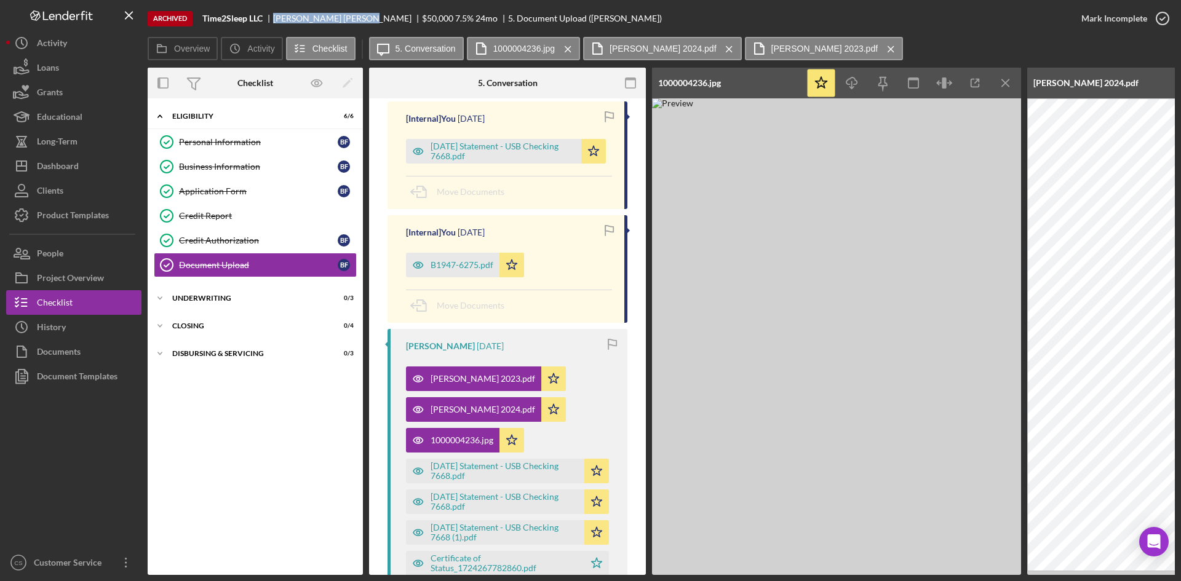
drag, startPoint x: 328, startPoint y: 16, endPoint x: 274, endPoint y: 19, distance: 54.2
click at [274, 19] on div "[PERSON_NAME]" at bounding box center [347, 19] width 149 height 10
copy div "[PERSON_NAME]"
click at [1002, 79] on icon "Icon/Menu Close" at bounding box center [1006, 83] width 28 height 28
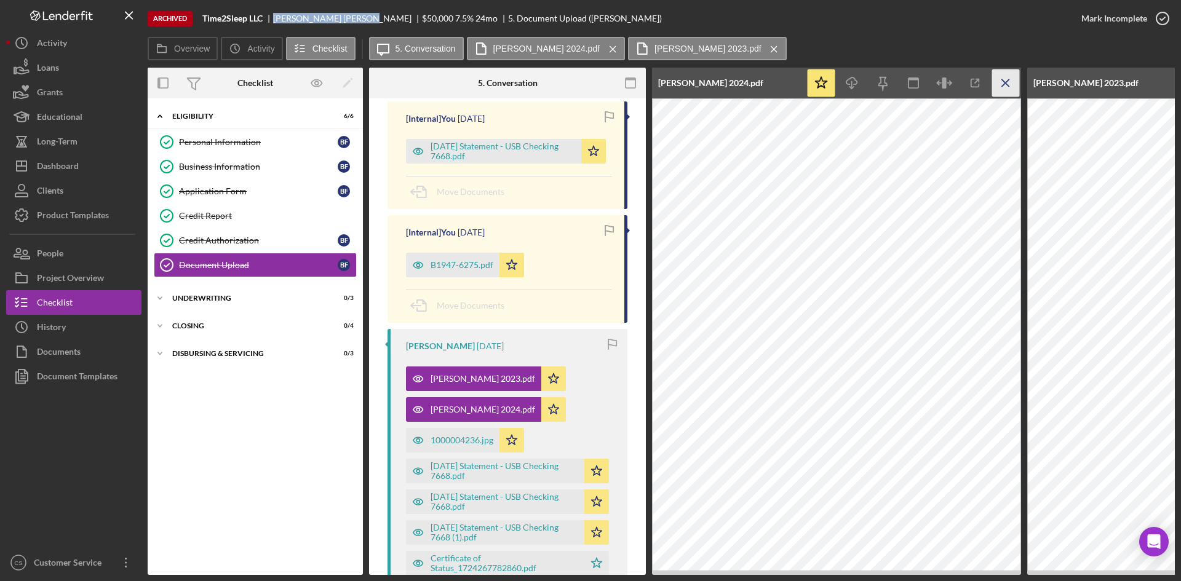
click at [1002, 79] on icon "Icon/Menu Close" at bounding box center [1006, 83] width 28 height 28
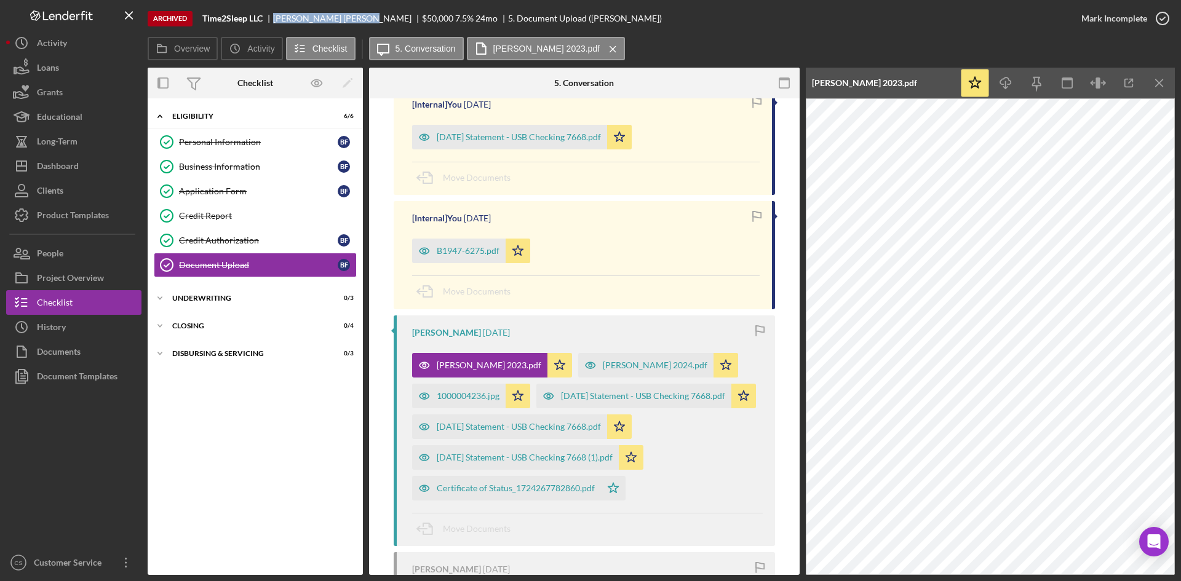
scroll to position [430, 0]
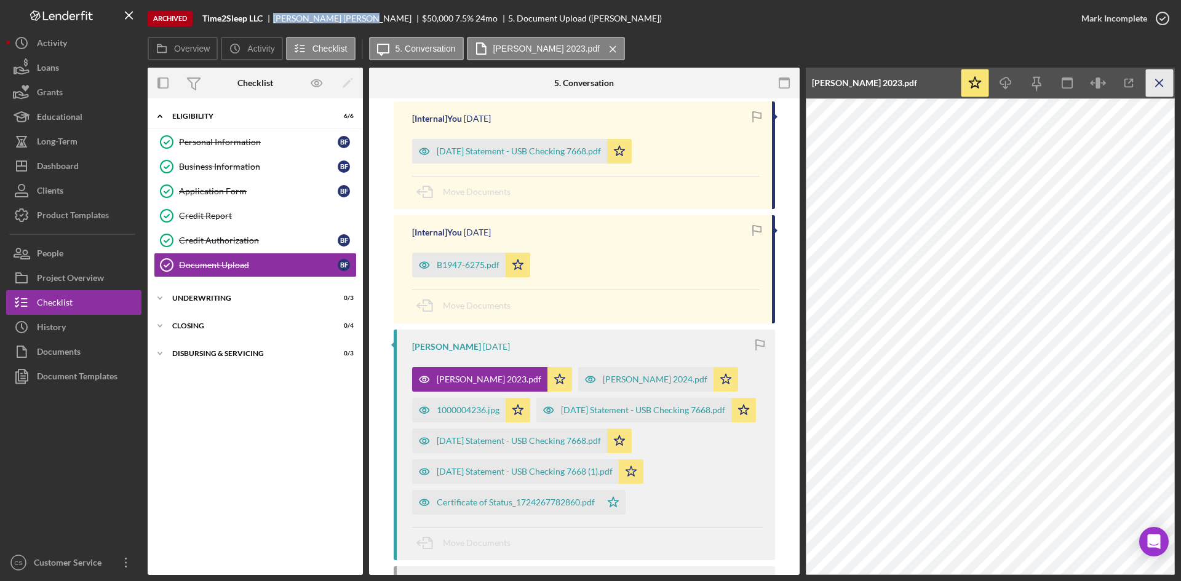
click at [1165, 83] on icon "Icon/Menu Close" at bounding box center [1160, 83] width 28 height 28
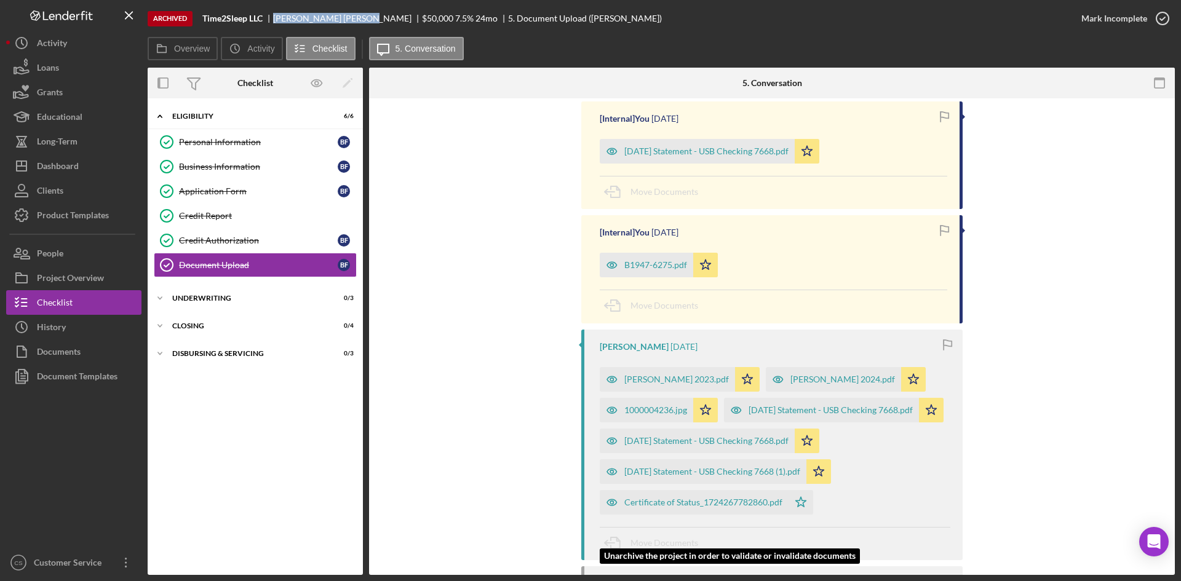
click at [638, 507] on div "Certificate of Status_1724267782860.pdf" at bounding box center [703, 502] width 158 height 10
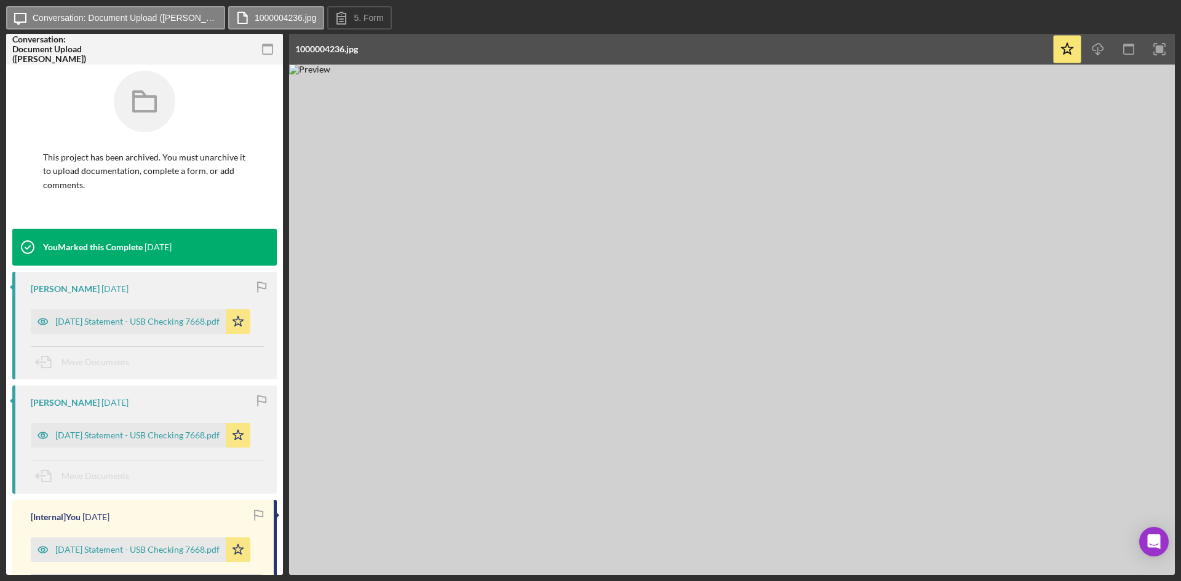
drag, startPoint x: 541, startPoint y: 218, endPoint x: 502, endPoint y: 275, distance: 68.9
click at [502, 275] on img at bounding box center [731, 320] width 885 height 510
click at [935, 316] on img at bounding box center [731, 320] width 885 height 510
click at [1100, 50] on icon "button" at bounding box center [1097, 47] width 10 height 7
